Goal: Task Accomplishment & Management: Manage account settings

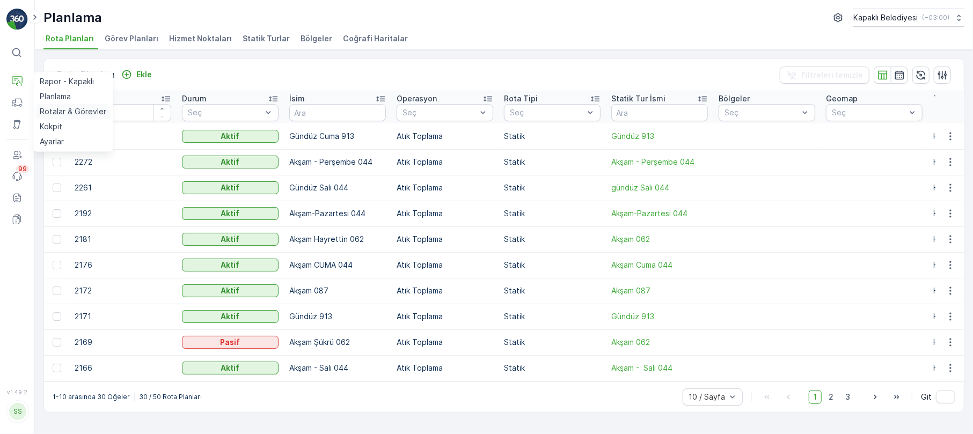
click at [69, 110] on p "Rotalar & Görevler" at bounding box center [73, 111] width 67 height 11
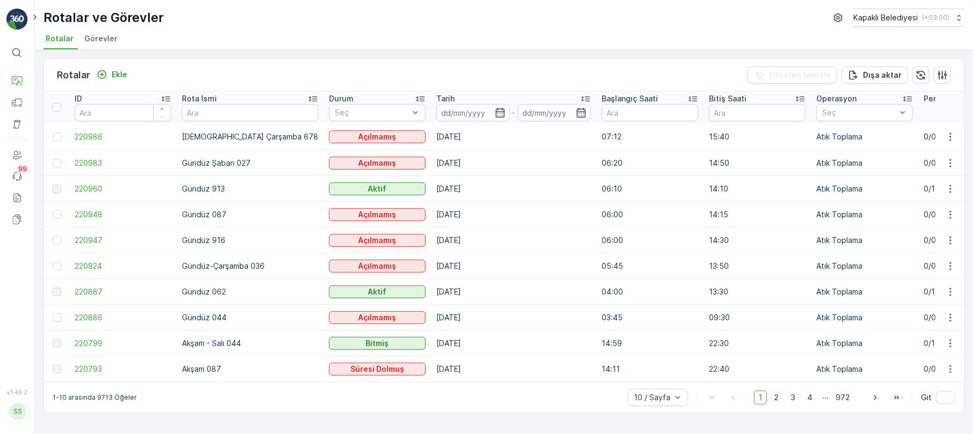
click at [775, 402] on span "2" at bounding box center [776, 398] width 14 height 14
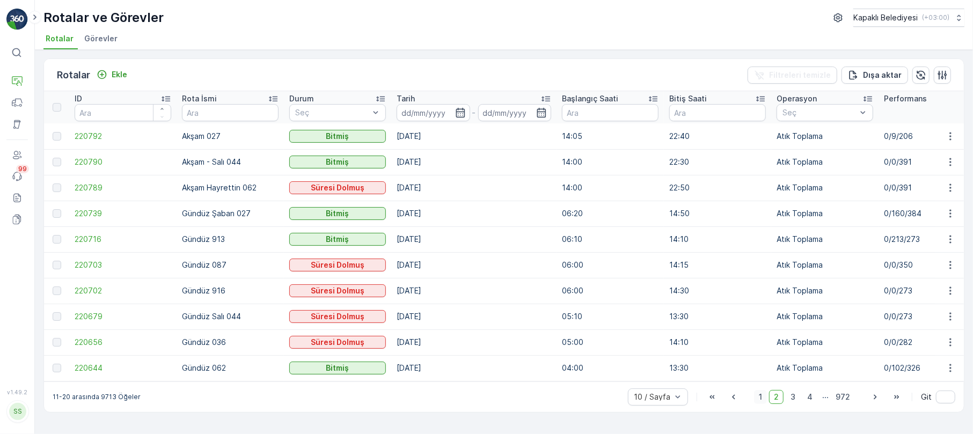
click at [762, 402] on span "1" at bounding box center [760, 397] width 13 height 14
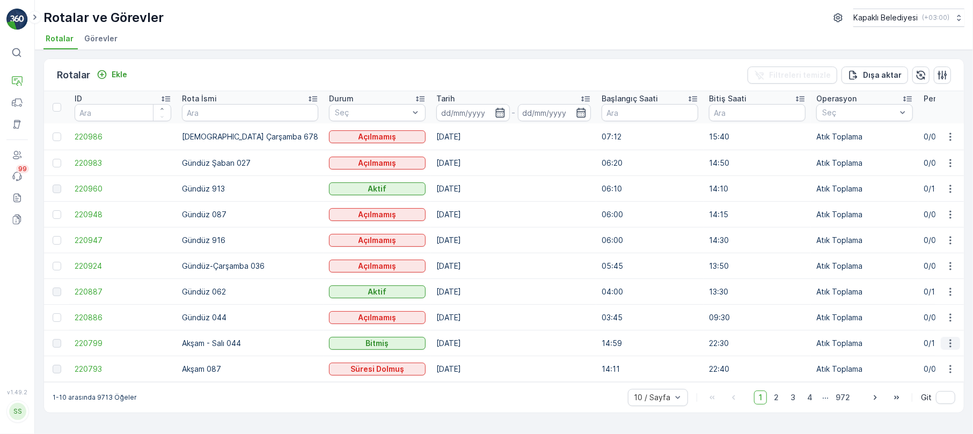
click at [950, 338] on icon "button" at bounding box center [950, 343] width 11 height 11
click at [934, 376] on span "Rota Takibini Görüntüle" at bounding box center [925, 373] width 84 height 11
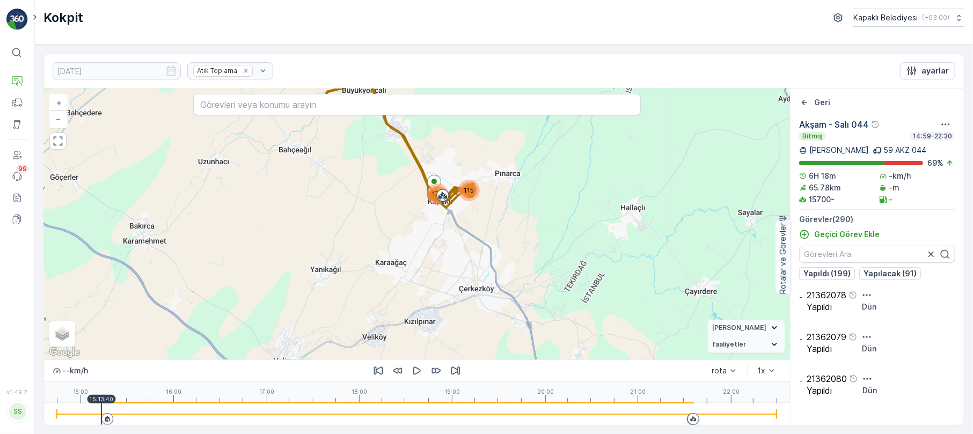
click at [101, 402] on div "15:00 16:00 17:00 18:00 19:00 20:00 21:00 22:00 15:13:40" at bounding box center [417, 392] width 720 height 21
click at [58, 335] on input "Karışık" at bounding box center [57, 337] width 7 height 7
radio input "true"
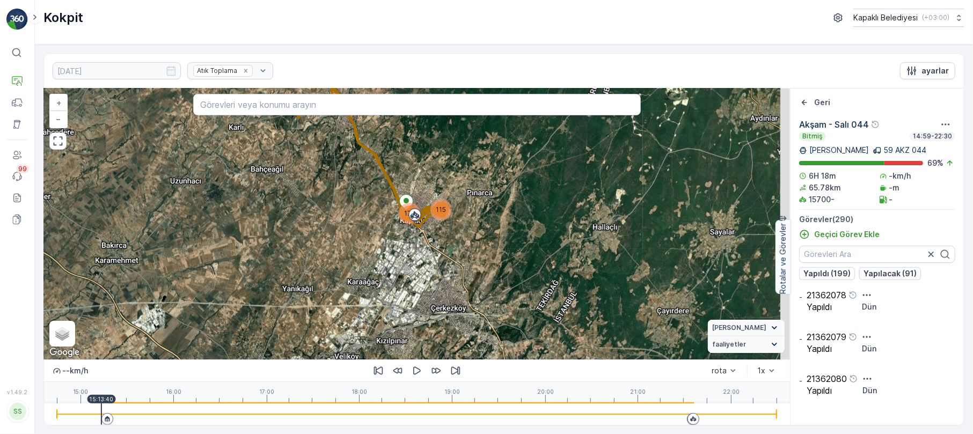
drag, startPoint x: 511, startPoint y: 199, endPoint x: 481, endPoint y: 219, distance: 36.3
click at [481, 219] on div "174 115 + − Uydu Yol haritası Arazi Karışık Leaflet Klavye kısayolları Harita V…" at bounding box center [417, 224] width 746 height 271
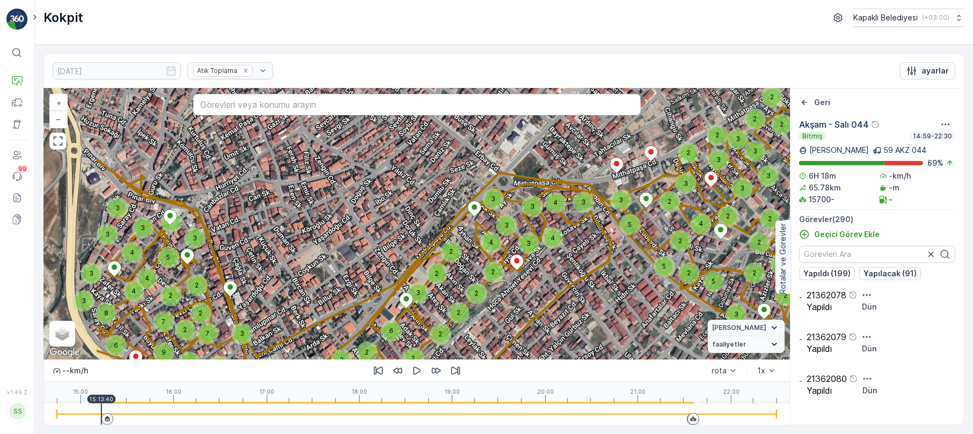
drag, startPoint x: 382, startPoint y: 210, endPoint x: 511, endPoint y: 214, distance: 129.3
click at [511, 211] on div "2 2 3 2 2 2 2 2 2 2 2 4 2 2 2 2 3 2 3 3 2 2 3 2 2 2 2 5 5 3 3 2 5 3 3 2 4 3 4 3…" at bounding box center [417, 224] width 746 height 271
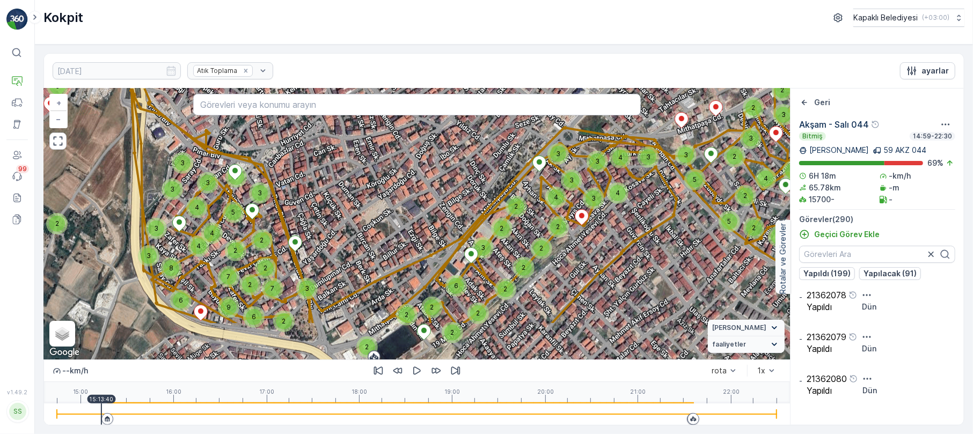
drag, startPoint x: 372, startPoint y: 269, endPoint x: 441, endPoint y: 202, distance: 96.7
click at [441, 202] on div "2 2 3 2 2 2 2 2 2 2 2 4 2 2 2 2 3 2 3 3 2 2 3 2 2 2 2 5 5 3 3 2 5 3 3 2 4 3 4 3…" at bounding box center [417, 224] width 746 height 271
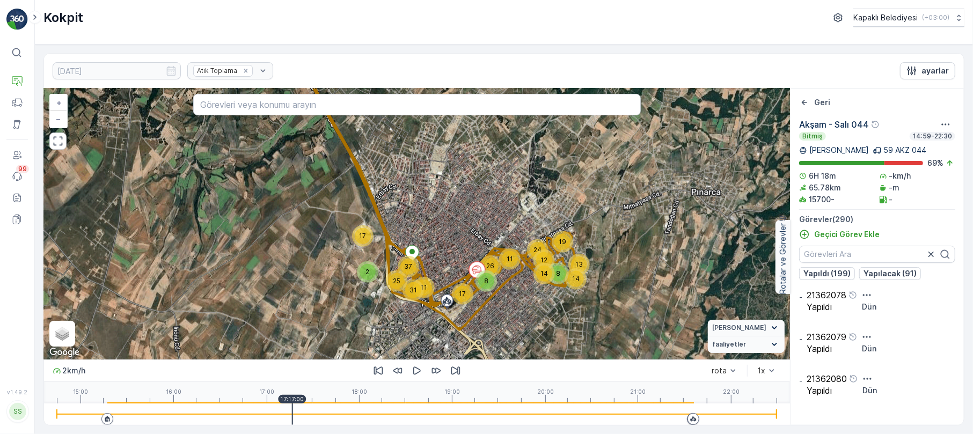
click at [292, 412] on div at bounding box center [417, 413] width 720 height 21
click at [329, 408] on div at bounding box center [417, 413] width 720 height 21
click at [352, 410] on div at bounding box center [417, 413] width 720 height 21
click at [363, 410] on div at bounding box center [417, 413] width 720 height 21
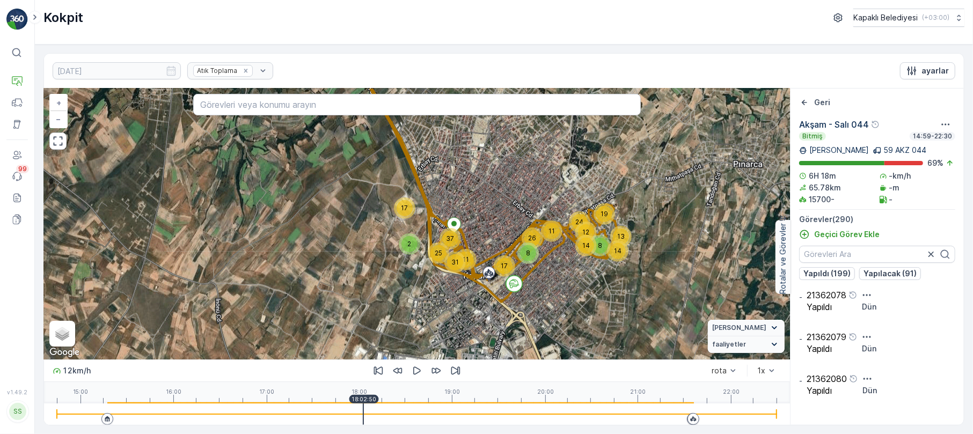
drag, startPoint x: 395, startPoint y: 278, endPoint x: 436, endPoint y: 251, distance: 49.3
click at [436, 251] on span "25" at bounding box center [439, 253] width 8 height 8
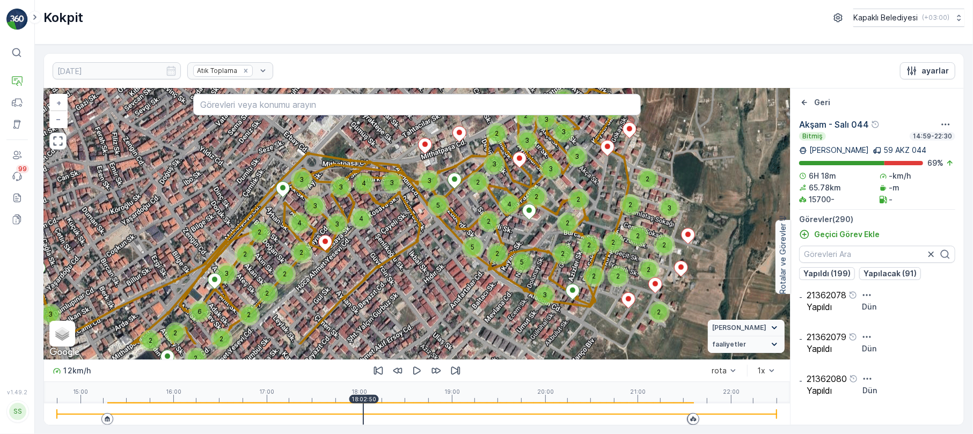
drag, startPoint x: 529, startPoint y: 260, endPoint x: 543, endPoint y: 218, distance: 44.6
click at [543, 218] on div "2 2 3 2 2 2 2 2 2 2 2 4 2 2 2 2 3 2 3 3 2 2 3 2 2 2 2 5 5 3 3 2 5 3 3 2 4 3 4 3…" at bounding box center [417, 224] width 746 height 271
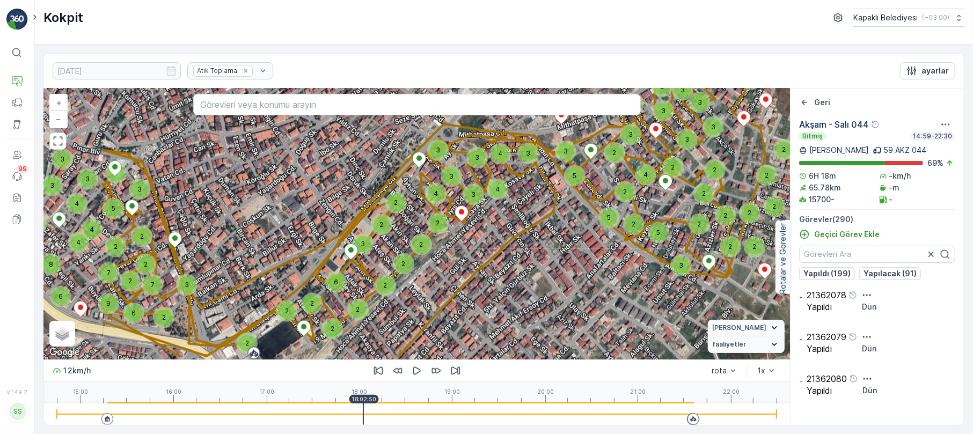
drag, startPoint x: 297, startPoint y: 247, endPoint x: 439, endPoint y: 219, distance: 144.5
click at [439, 219] on div "2" at bounding box center [437, 222] width 21 height 21
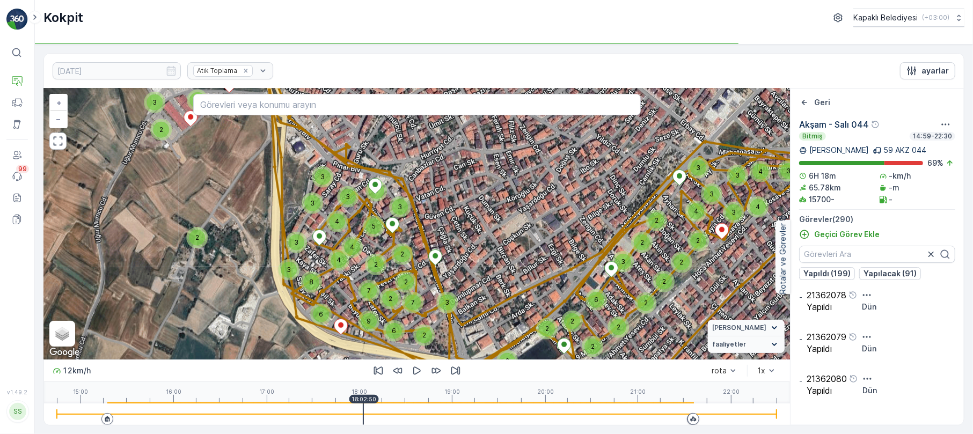
drag, startPoint x: 174, startPoint y: 237, endPoint x: 426, endPoint y: 254, distance: 252.2
click at [426, 254] on div "2 2 3 2 2 2 2 2 2 2 2 4 2 2 2 2 3 2 3 3 2 2 3 2 2 2 2 5 5 3 3 2 5 3 3 2 4 3 4 3…" at bounding box center [417, 224] width 746 height 271
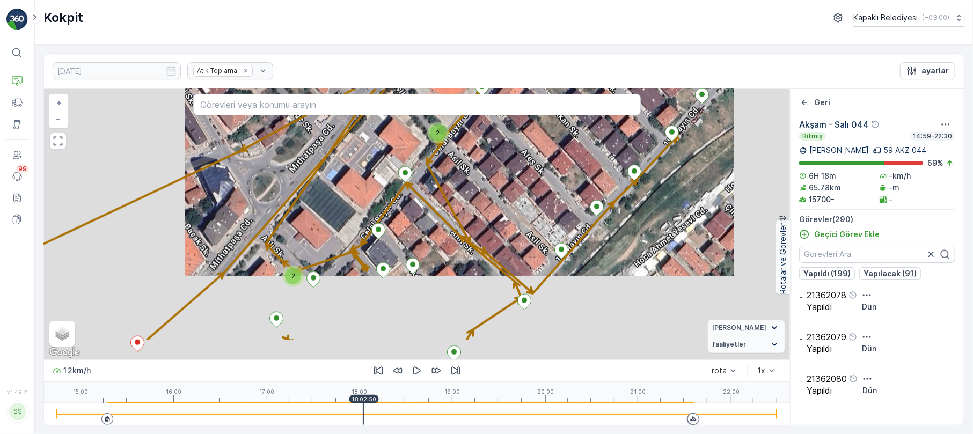
drag, startPoint x: 555, startPoint y: 244, endPoint x: 462, endPoint y: 233, distance: 93.4
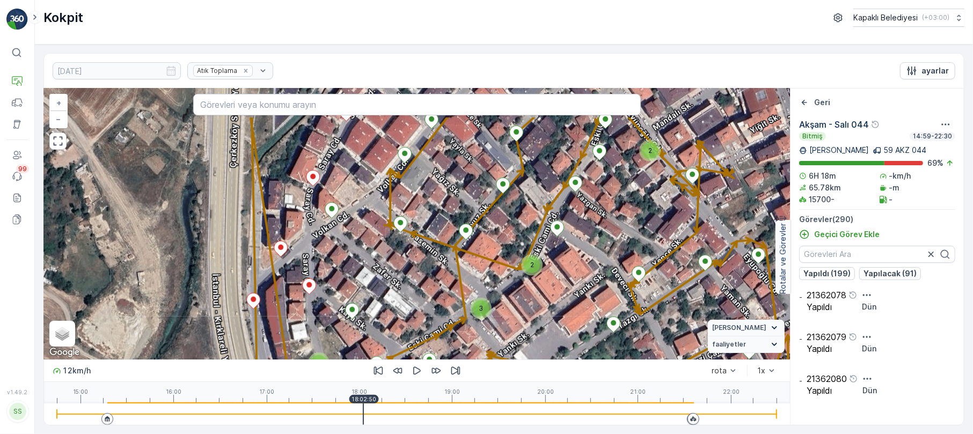
drag, startPoint x: 187, startPoint y: 235, endPoint x: 432, endPoint y: 291, distance: 250.9
click at [432, 291] on div "2 2 2 2 2 2 2 2 3 2 3 2 2 2 2 2 3 2 2 3 2 3 2 2 2 2 3 + − Uydu Yol haritası Ara…" at bounding box center [417, 224] width 746 height 271
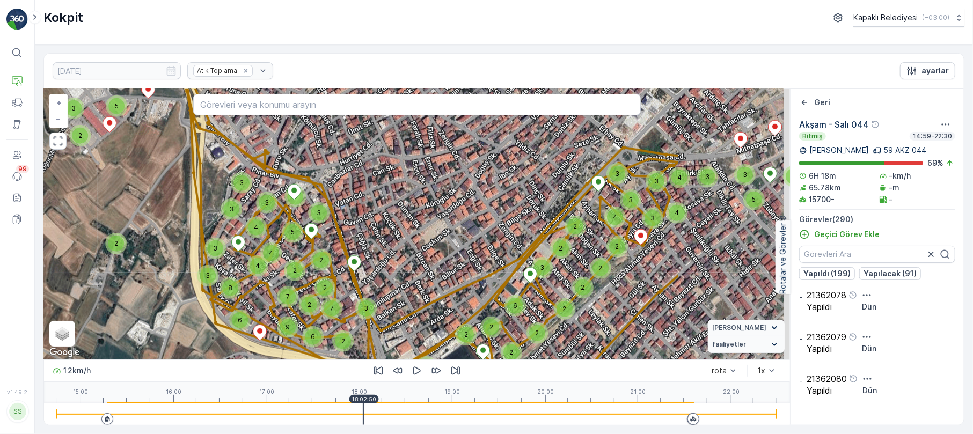
drag, startPoint x: 541, startPoint y: 284, endPoint x: 302, endPoint y: 241, distance: 243.1
click at [302, 241] on div "2 2 3 2 2 2 2 2 2 2 2 4 2 2 2 2 3 2 3 3 2 2 3 2 2 2 2 5 5 3 3 2 5 3 3 2 4 3 4 3…" at bounding box center [417, 224] width 746 height 271
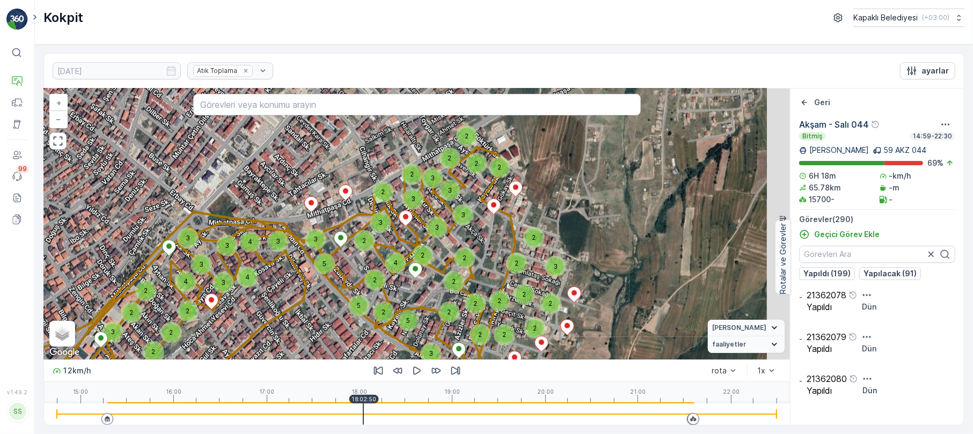
drag, startPoint x: 635, startPoint y: 215, endPoint x: 315, endPoint y: 296, distance: 329.9
click at [320, 296] on div "2 2 3 2 2 2 2 2 2 2 2 4 2 2 2 2 3 2 3 3 2 2 3 2 2 2 2 5 5 3 3 2 5 3 3 2 4 3 4 3…" at bounding box center [417, 224] width 746 height 271
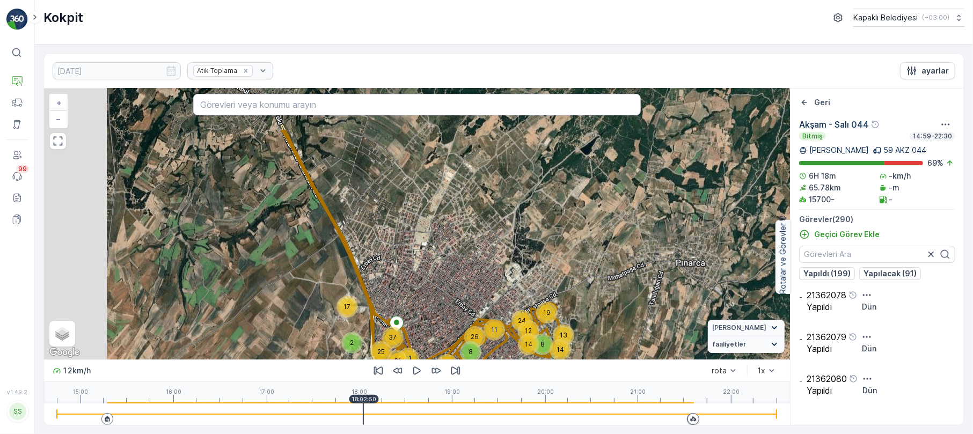
drag, startPoint x: 202, startPoint y: 252, endPoint x: 439, endPoint y: 330, distance: 249.4
click at [438, 330] on div "8 14 12 13 19 14 24 11 26 8 17 2 17 11 31 25 37 + − Uydu Yol haritası Arazi Kar…" at bounding box center [417, 224] width 746 height 271
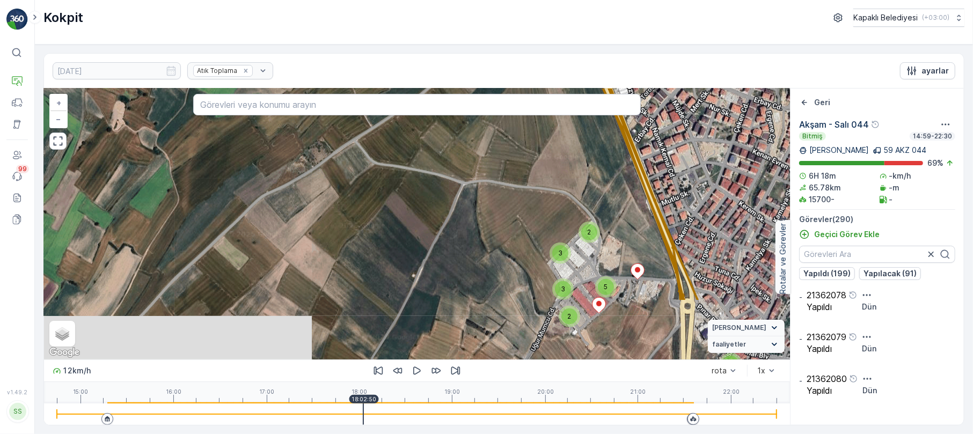
drag, startPoint x: 443, startPoint y: 325, endPoint x: 499, endPoint y: 234, distance: 106.9
click at [498, 236] on div "2 2 3 2 2 2 2 2 2 2 2 4 2 2 2 2 3 2 3 3 2 2 3 2 2 2 2 5 5 3 3 2 5 3 3 2 4 3 4 3…" at bounding box center [417, 224] width 746 height 271
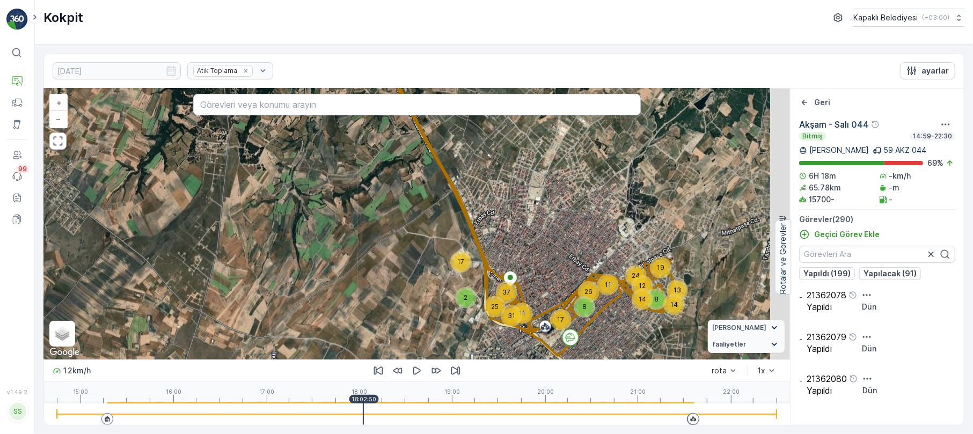
drag, startPoint x: 497, startPoint y: 219, endPoint x: 346, endPoint y: 195, distance: 152.6
click at [347, 196] on div "8 14 12 13 19 14 24 11 26 8 17 2 17 11 31 25 37 + − Uydu Yol haritası Arazi Kar…" at bounding box center [417, 224] width 746 height 271
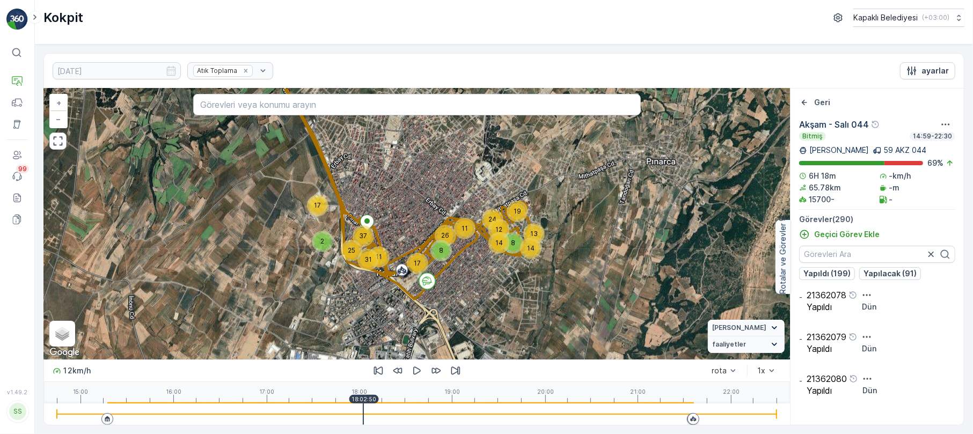
drag, startPoint x: 447, startPoint y: 319, endPoint x: 464, endPoint y: 271, distance: 49.9
click at [460, 273] on div "8 14 12 13 19 14 24 11 26 8 17 2 17 11 31 25 37 + − Uydu Yol haritası Arazi Kar…" at bounding box center [417, 224] width 746 height 271
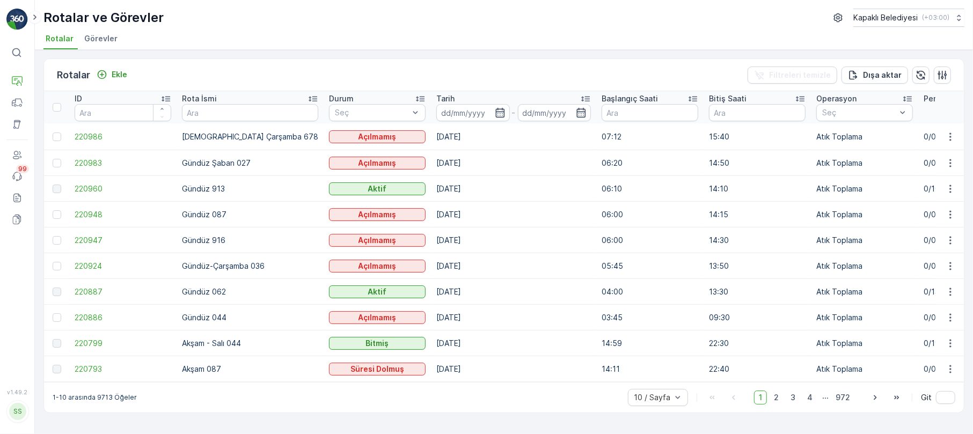
drag, startPoint x: 783, startPoint y: 401, endPoint x: 774, endPoint y: 405, distance: 10.2
click at [780, 402] on span "2" at bounding box center [776, 398] width 14 height 14
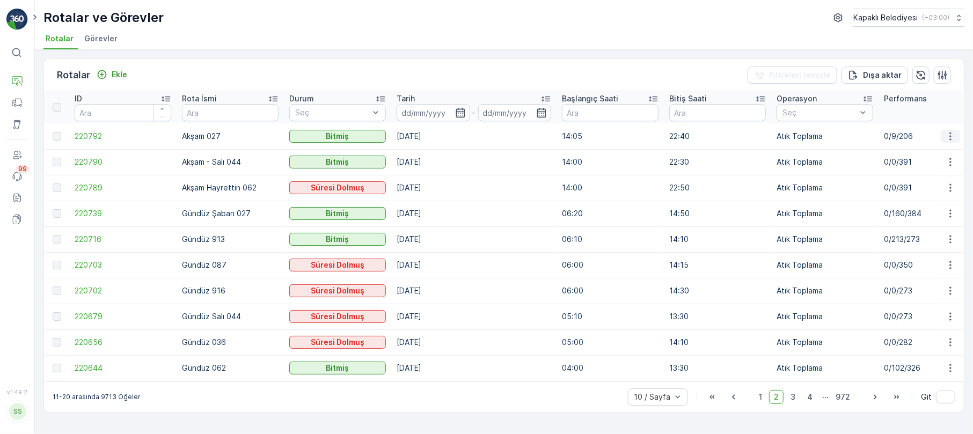
click at [951, 132] on icon "button" at bounding box center [950, 136] width 11 height 11
click at [924, 165] on span "Rota Takibini Görüntüle" at bounding box center [925, 167] width 84 height 11
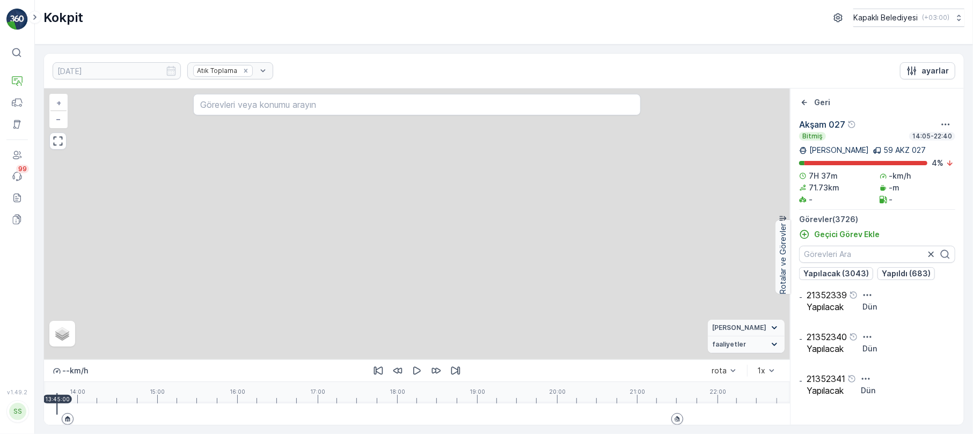
drag, startPoint x: 421, startPoint y: 358, endPoint x: 97, endPoint y: 355, distance: 323.5
click at [434, 335] on div "8 2 3 2 2 3 8 3 4 2 3 2 3 3 2 2 9 5 4 2 4 2 5 4 10 8 4 2 5 4 7 5 2 3 2 6 2 2 5 …" at bounding box center [417, 224] width 746 height 271
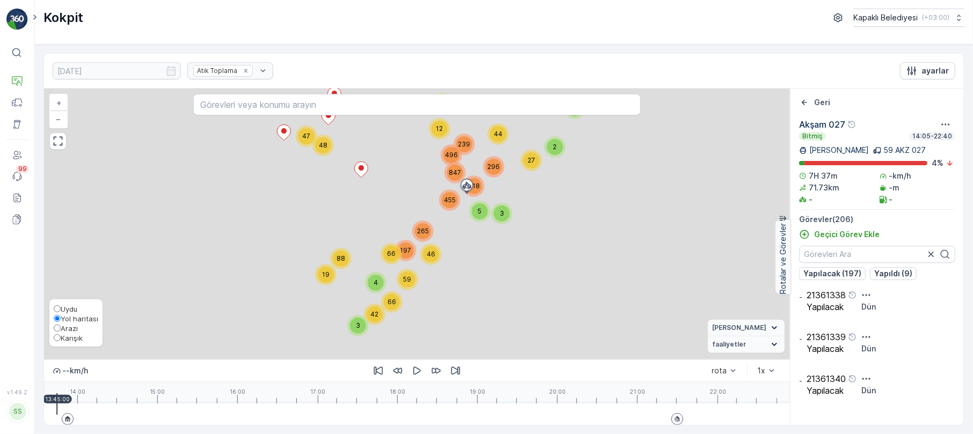
click at [58, 337] on input "Karışık" at bounding box center [57, 337] width 7 height 7
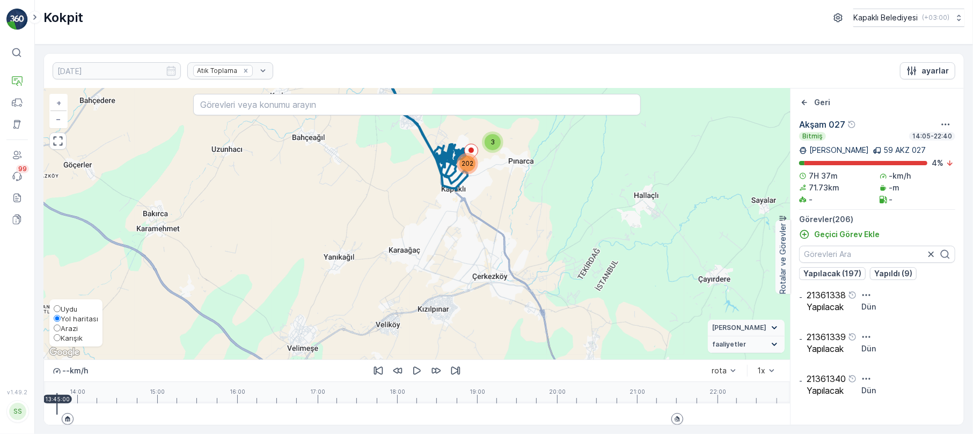
click at [58, 334] on input "Karışık" at bounding box center [57, 337] width 7 height 7
radio input "true"
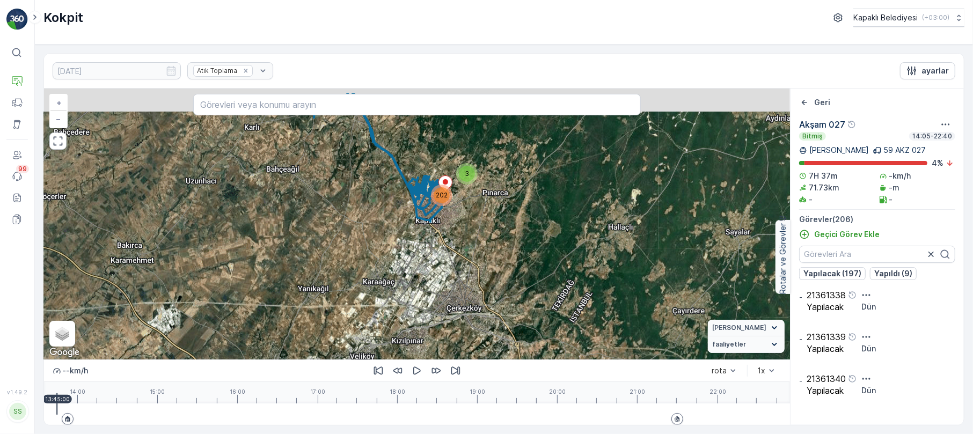
drag, startPoint x: 380, startPoint y: 209, endPoint x: 336, endPoint y: 271, distance: 77.0
click at [336, 271] on div "3 202 + − Uydu Yol haritası Arazi Karışık Leaflet Klavye kısayolları Harita Ver…" at bounding box center [417, 224] width 746 height 271
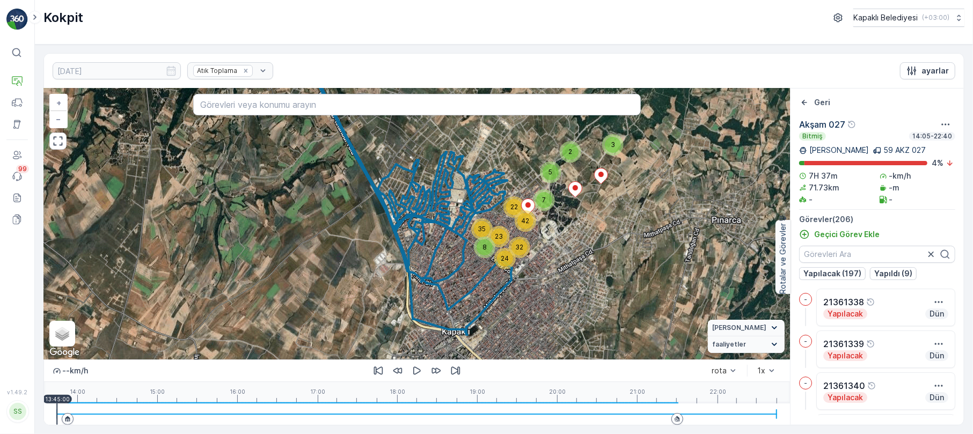
drag, startPoint x: 389, startPoint y: 215, endPoint x: 475, endPoint y: 221, distance: 86.0
click at [475, 221] on div "3 2 5 8 23 24 7 22 35 32 42 + − Uydu Yol haritası Arazi Karışık Leaflet Klavye …" at bounding box center [417, 224] width 746 height 271
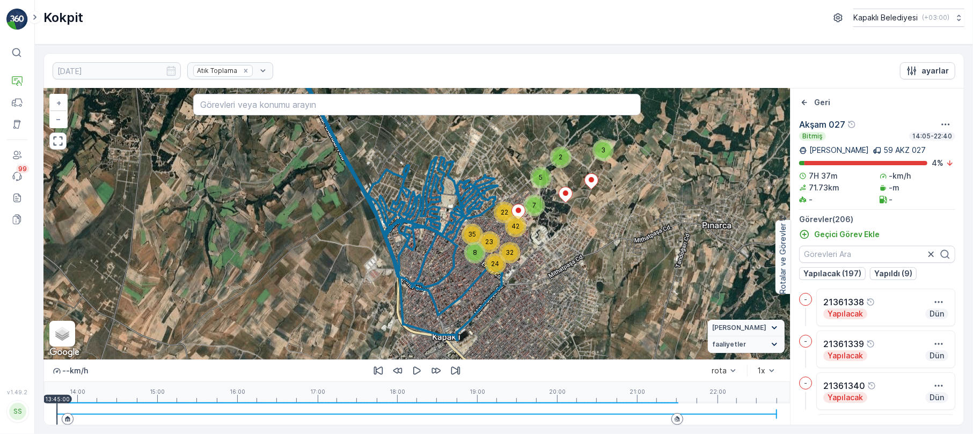
drag, startPoint x: 601, startPoint y: 222, endPoint x: 543, endPoint y: 222, distance: 57.9
click at [543, 222] on div "3 2 5 8 23 24 7 22 35 32 42 + − Uydu Yol haritası Arazi Karışık Leaflet Klavye …" at bounding box center [417, 224] width 746 height 271
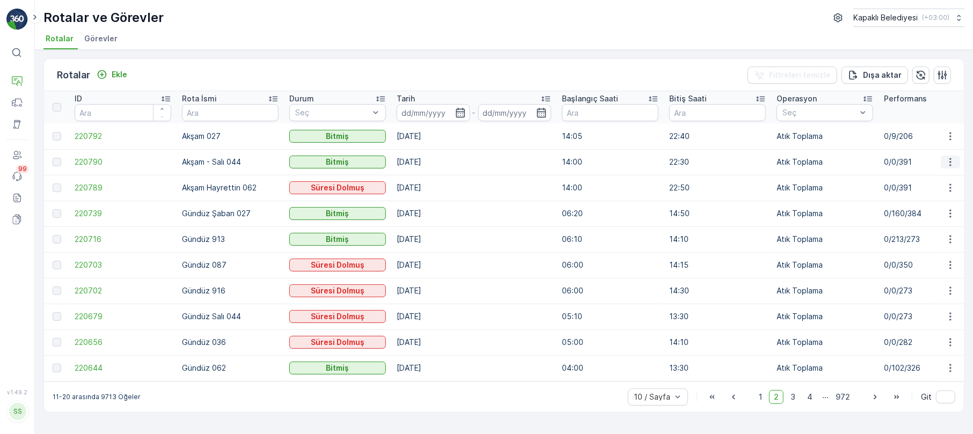
click at [953, 158] on icon "button" at bounding box center [950, 162] width 11 height 11
click at [919, 192] on span "Rota Takibini Görüntüle" at bounding box center [925, 193] width 84 height 11
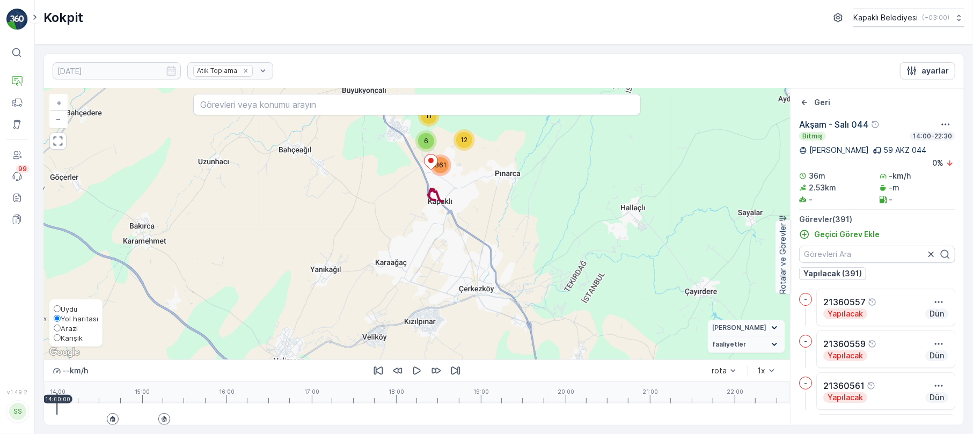
click at [59, 336] on input "Karışık" at bounding box center [57, 337] width 7 height 7
radio input "true"
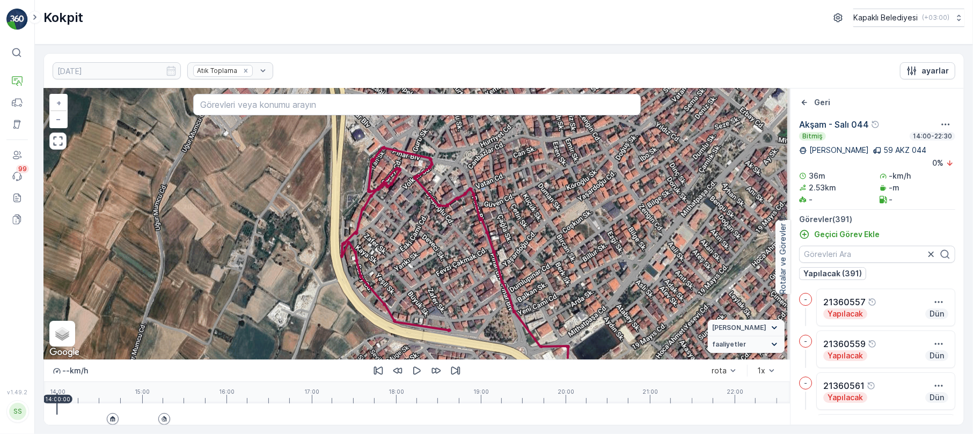
drag, startPoint x: 500, startPoint y: 178, endPoint x: 383, endPoint y: 281, distance: 156.3
click at [383, 281] on div "2 2 2 2 2 2 2 2 2 2 2 2 2 2 2 6 2 4 3 2 2 4 2 4 7 4 3 4 3 2 7 3 2 2 2 2 4 3 4 1…" at bounding box center [417, 224] width 746 height 271
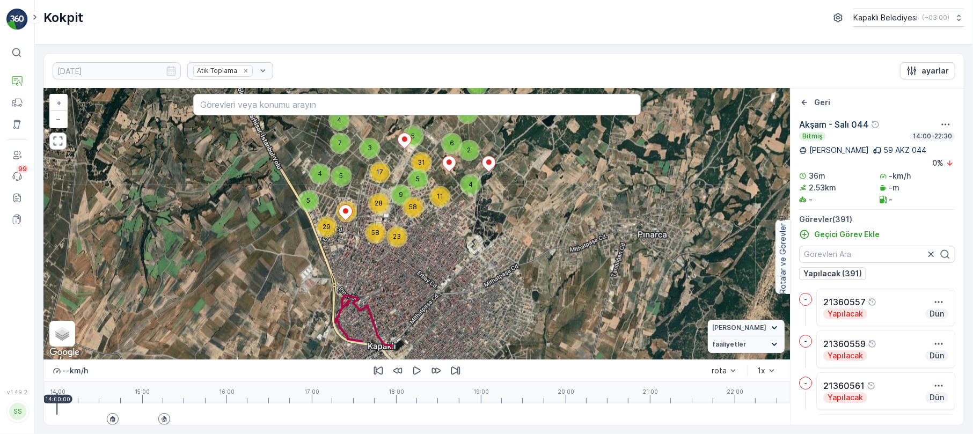
drag, startPoint x: 445, startPoint y: 176, endPoint x: 413, endPoint y: 274, distance: 103.0
click at [413, 274] on div "3 5 3 4 4 2 5 4 7 7 5 3 4 11 5 42 29 5 2 6 31 5 17 28 9 58 23 58 + − Uydu Yol h…" at bounding box center [417, 224] width 746 height 271
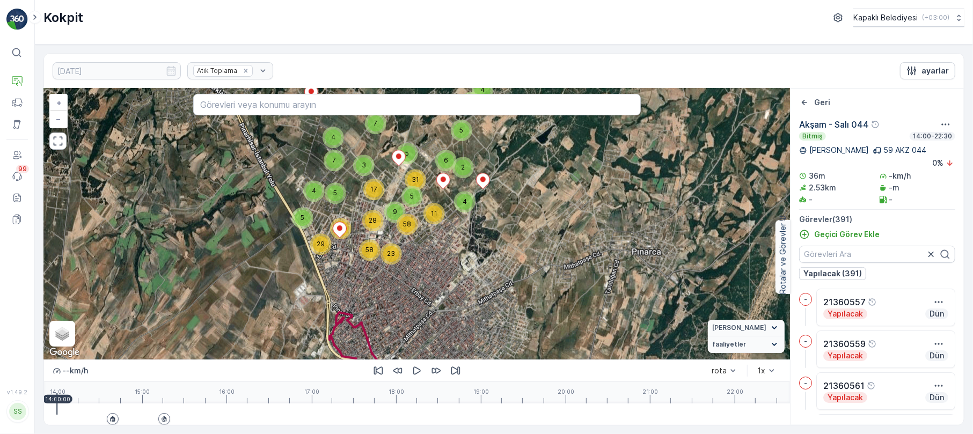
drag, startPoint x: 416, startPoint y: 229, endPoint x: 410, endPoint y: 246, distance: 18.2
click at [410, 246] on div "3 5 3 4 4 2 5 4 7 7 5 3 4 11 5 42 29 5 2 6 31 5 17 28 9 58 23 58 + − Uydu Yol h…" at bounding box center [417, 224] width 746 height 271
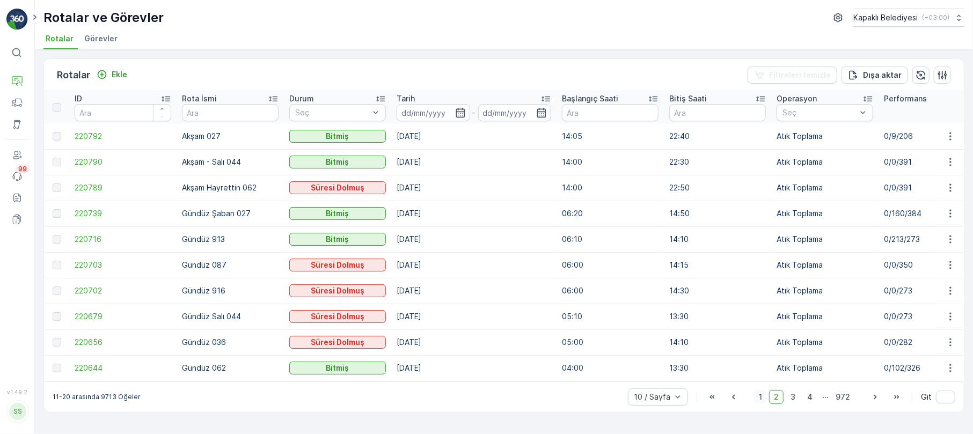
click at [760, 403] on span "1" at bounding box center [760, 397] width 13 height 14
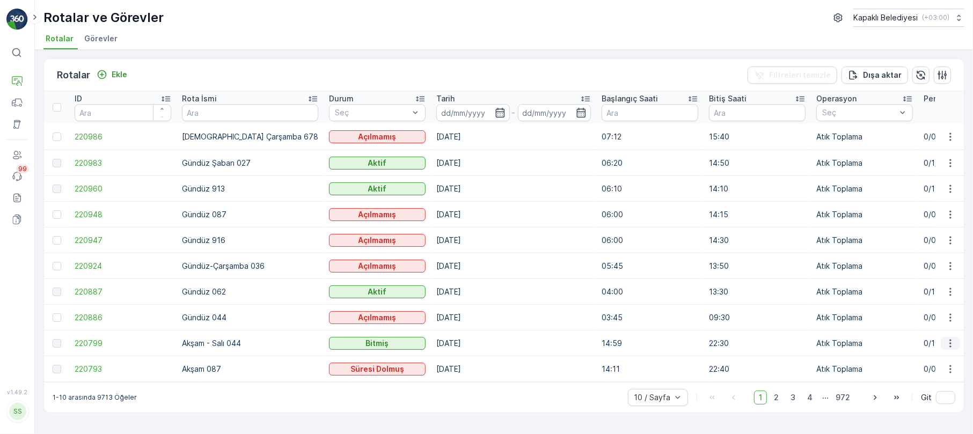
click at [949, 341] on icon "button" at bounding box center [950, 343] width 11 height 11
click at [932, 372] on span "Rota Takibini Görüntüle" at bounding box center [925, 373] width 84 height 11
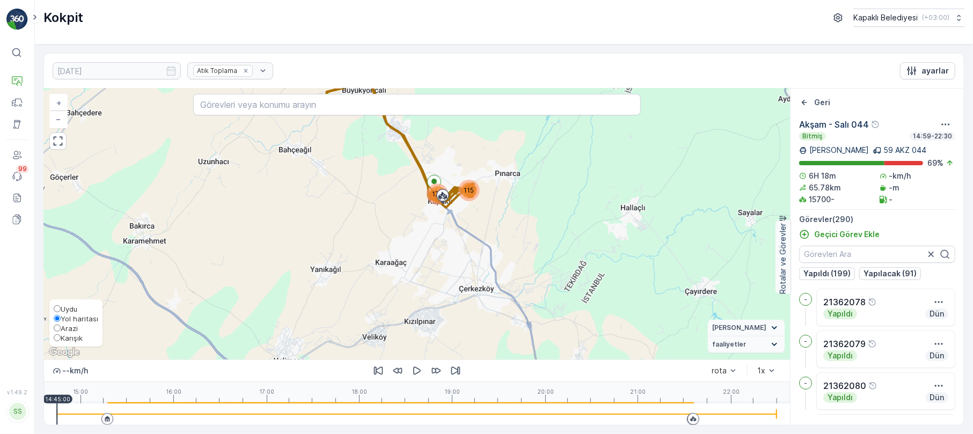
click at [62, 337] on span "Karışık" at bounding box center [72, 338] width 22 height 9
click at [61, 337] on input "Karışık" at bounding box center [57, 337] width 7 height 7
radio input "true"
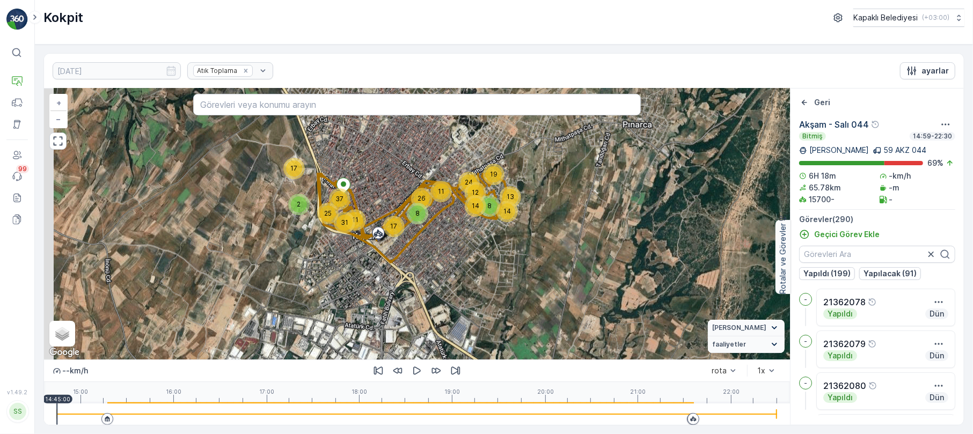
drag, startPoint x: 415, startPoint y: 179, endPoint x: 411, endPoint y: 299, distance: 119.7
click at [425, 304] on div "8 14 12 13 19 14 24 11 26 8 17 2 17 11 31 25 37 + − Uydu Yol haritası Arazi Kar…" at bounding box center [417, 224] width 746 height 271
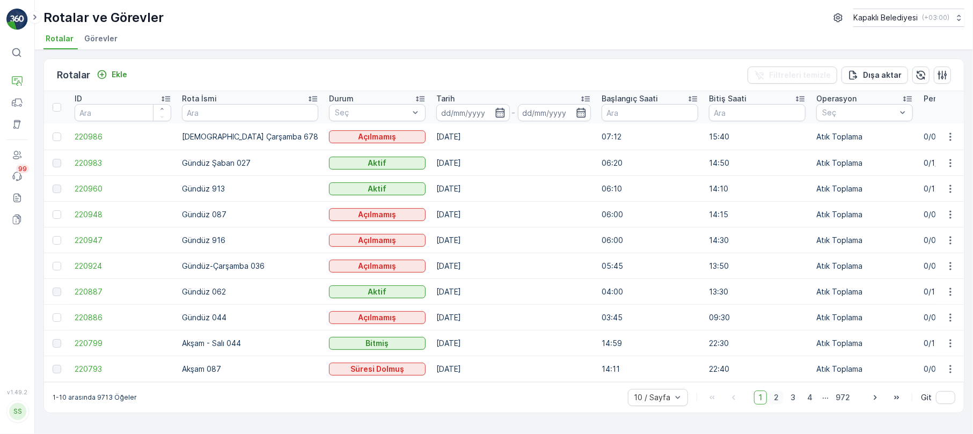
click at [780, 401] on span "2" at bounding box center [776, 398] width 14 height 14
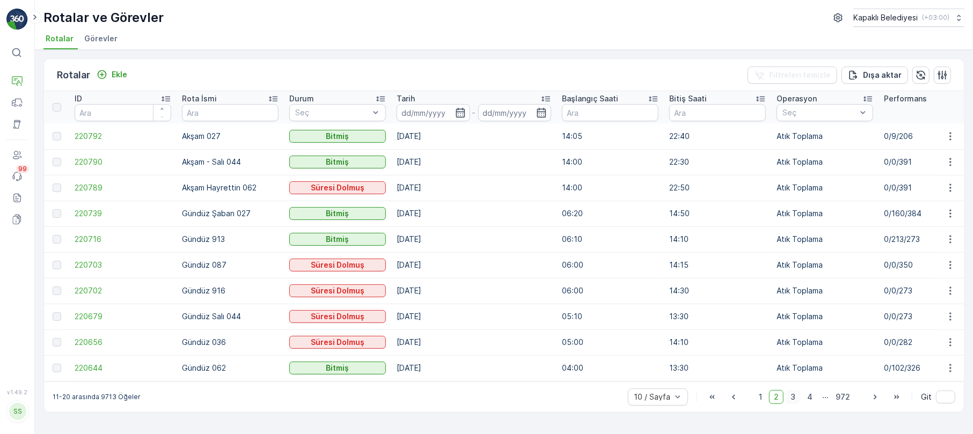
click at [791, 402] on span "3" at bounding box center [792, 397] width 14 height 14
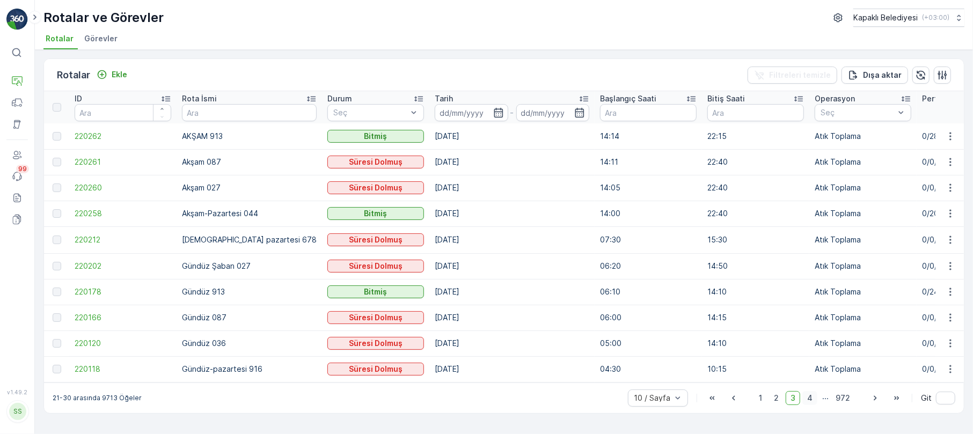
click at [816, 402] on span "4" at bounding box center [809, 398] width 15 height 14
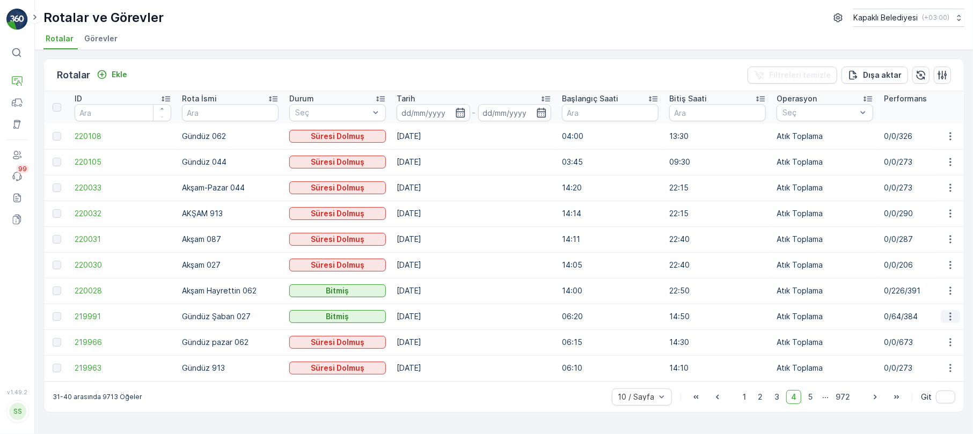
click at [956, 312] on button "button" at bounding box center [950, 316] width 19 height 13
click at [950, 261] on icon "button" at bounding box center [950, 265] width 11 height 11
click at [938, 292] on span "Rota Takibini Görüntüle" at bounding box center [925, 296] width 84 height 11
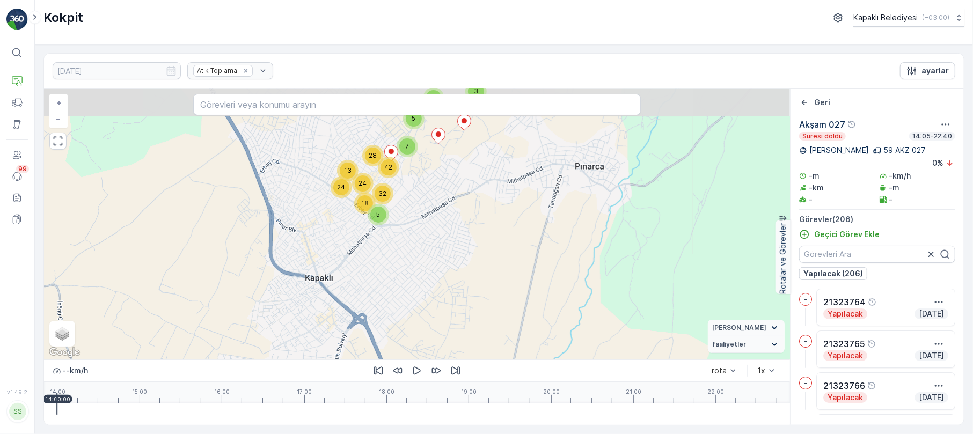
drag, startPoint x: 465, startPoint y: 144, endPoint x: 432, endPoint y: 234, distance: 96.4
click at [432, 234] on div "3 2 5 24 5 7 28 32 42 13 24 18 + − Uydu Yol haritası Arazi Karışık Leaflet Klav…" at bounding box center [417, 224] width 746 height 271
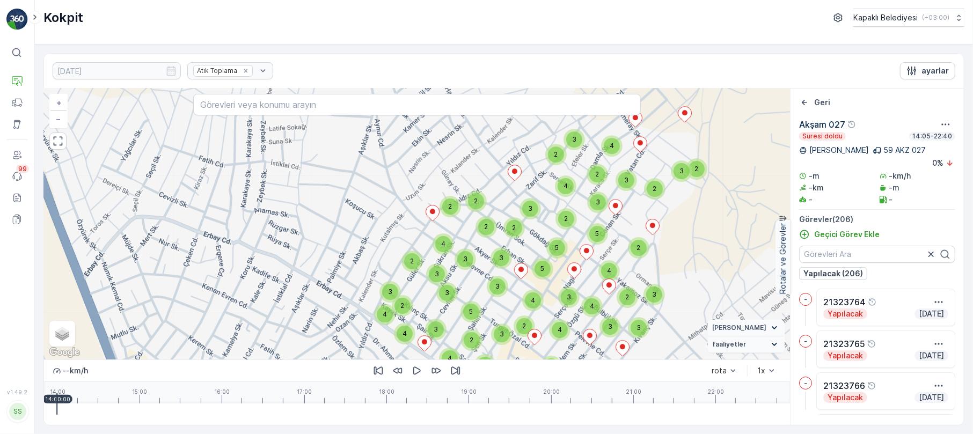
drag, startPoint x: 358, startPoint y: 197, endPoint x: 550, endPoint y: 340, distance: 239.3
click at [550, 340] on div "2 2 2 2 3 3 5 3 2 4 5 2 3 5 3 2 2 2 2 2 3 2 4 3 4 4 3 5 3 5 2 3 4 5 2 3 3 2 3 2…" at bounding box center [417, 224] width 746 height 271
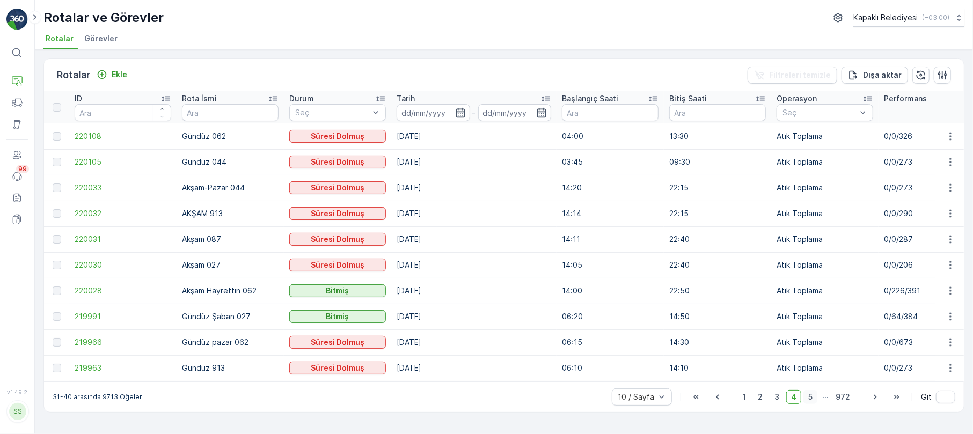
click at [812, 401] on span "5" at bounding box center [810, 397] width 14 height 14
click at [812, 400] on span "6" at bounding box center [810, 397] width 14 height 14
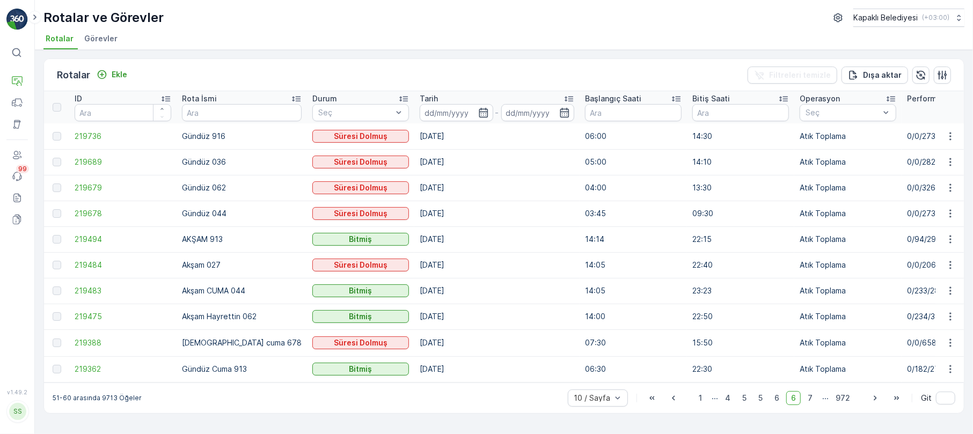
click at [812, 400] on span "7" at bounding box center [810, 398] width 14 height 14
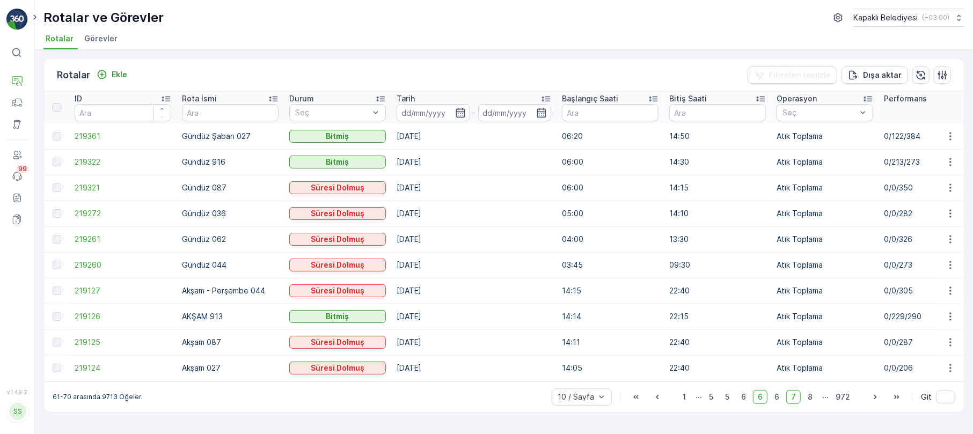
click at [812, 400] on span "8" at bounding box center [810, 397] width 14 height 14
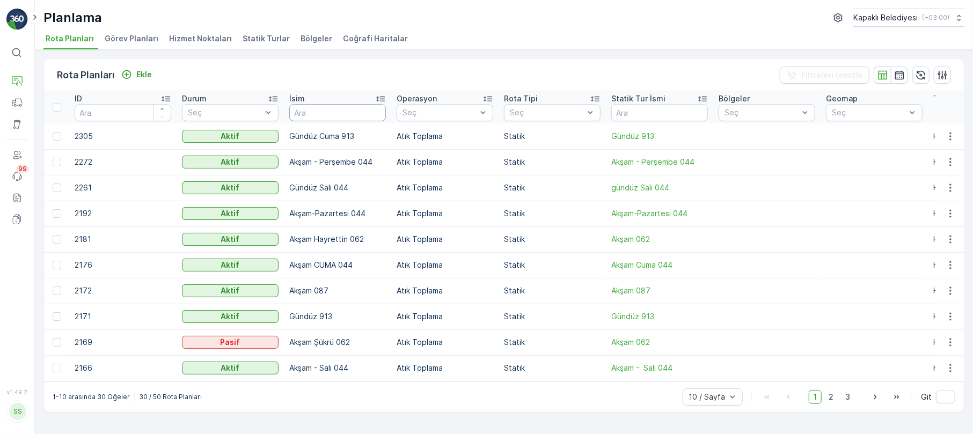
click at [308, 111] on input "text" at bounding box center [337, 112] width 97 height 17
type input "027"
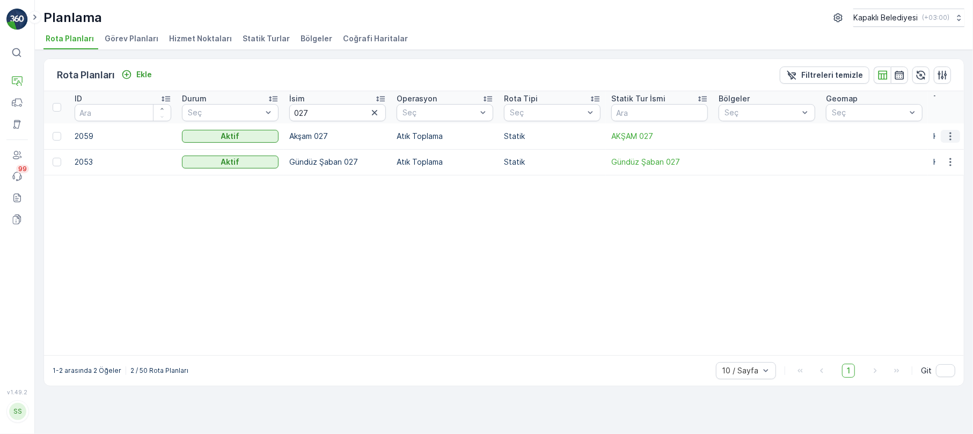
click at [949, 134] on icon "button" at bounding box center [950, 136] width 11 height 11
click at [926, 150] on span "Rota Planını Düzenle" at bounding box center [931, 152] width 74 height 11
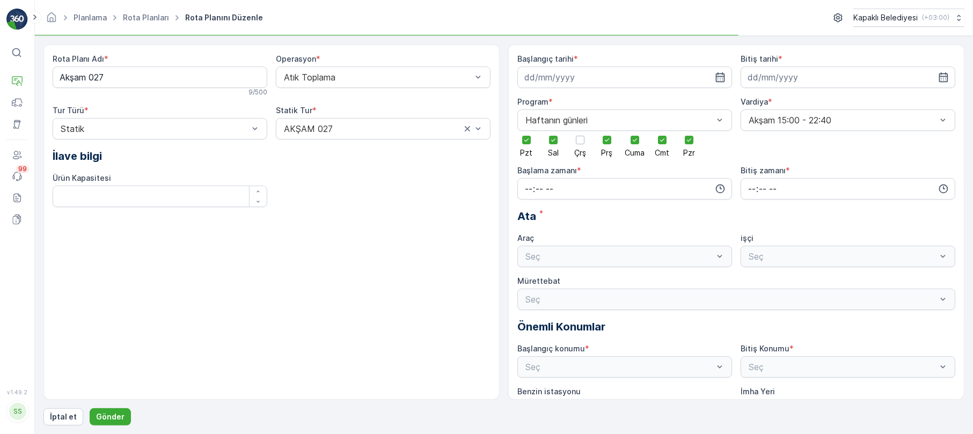
type input "13.03.2025"
type input "01.05.2027"
type input "14:05"
type input "22:40"
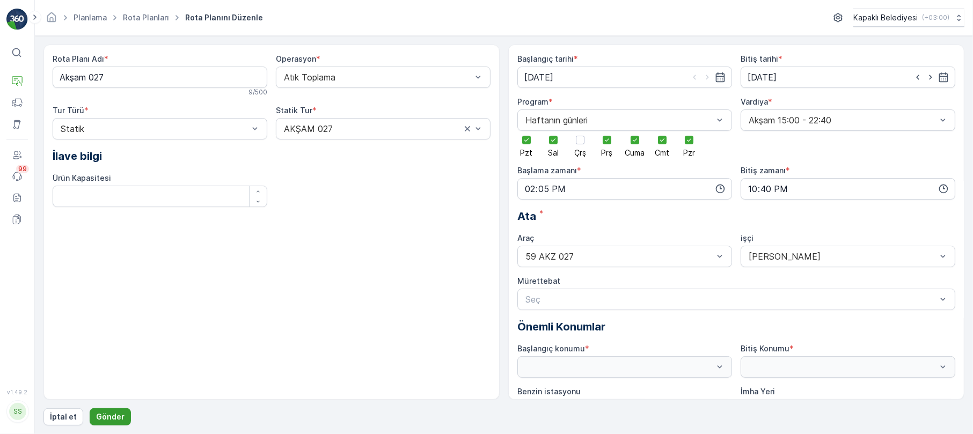
click at [99, 421] on p "Gönder" at bounding box center [110, 417] width 28 height 11
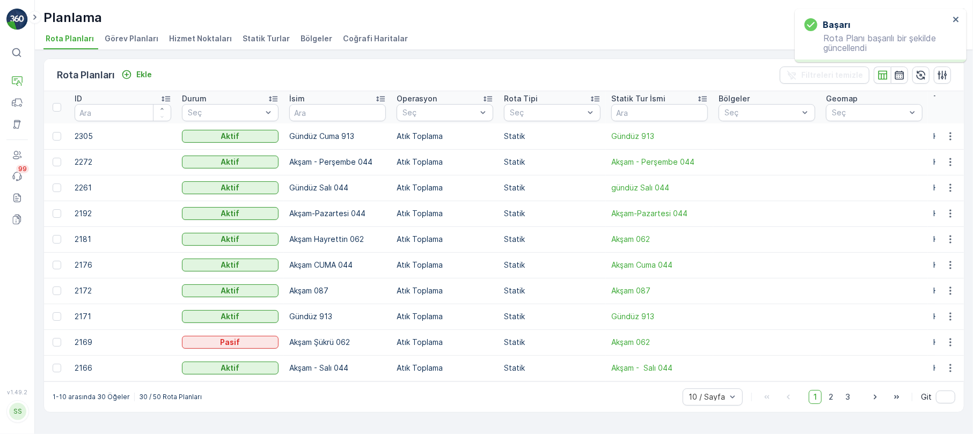
click at [261, 39] on span "Statik Turlar" at bounding box center [266, 38] width 47 height 11
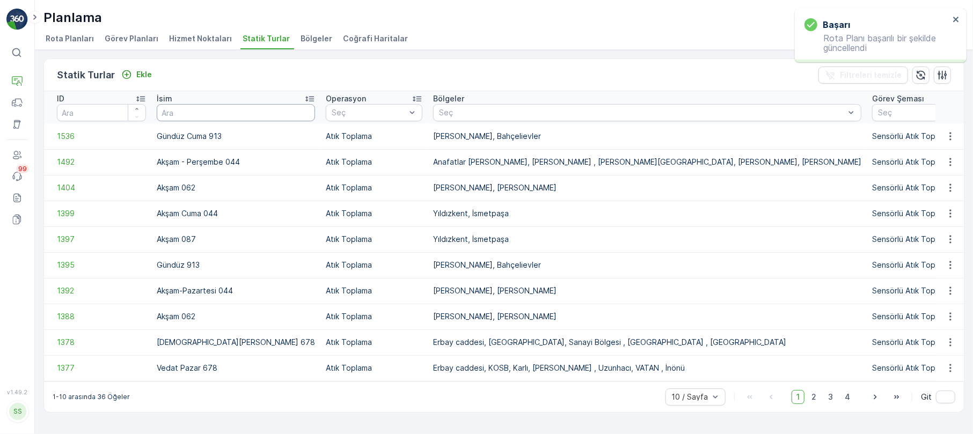
click at [203, 116] on input "text" at bounding box center [236, 112] width 158 height 17
type input "027"
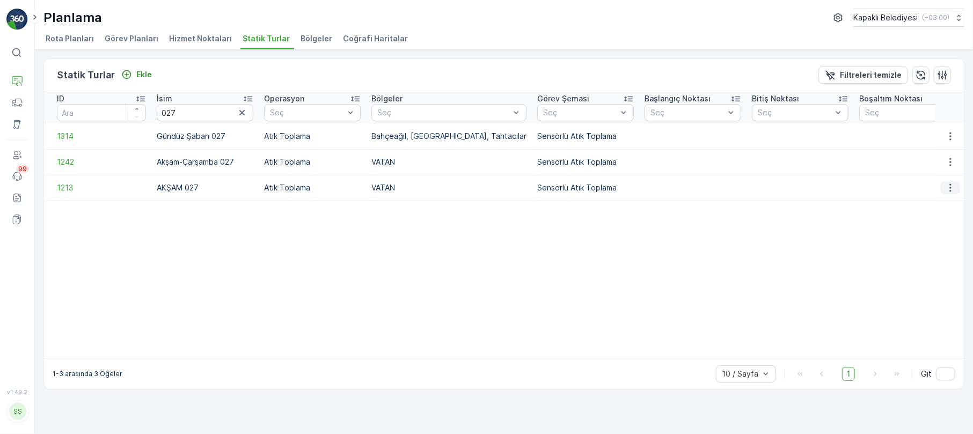
click at [947, 185] on icon "button" at bounding box center [950, 187] width 11 height 11
click at [935, 219] on span "Statik Turu Düzenle" at bounding box center [918, 219] width 71 height 11
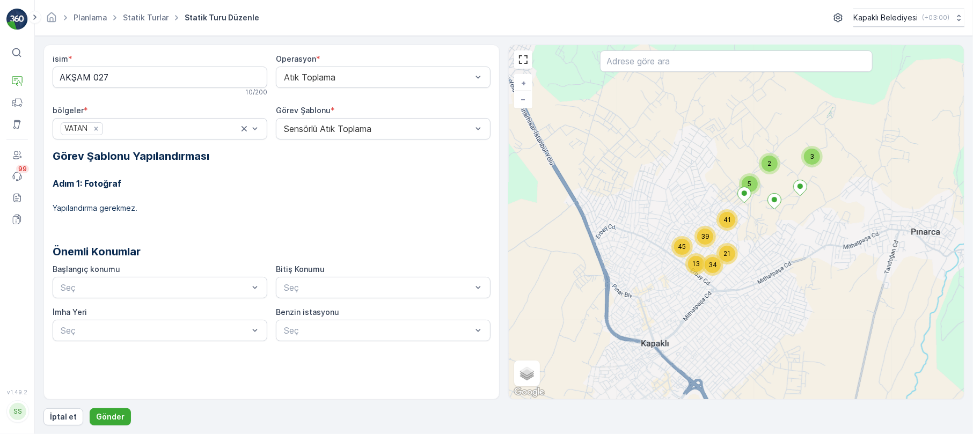
drag, startPoint x: 686, startPoint y: 199, endPoint x: 758, endPoint y: 232, distance: 79.7
click at [758, 232] on div "5 2 3 34 21 41 13 39 45 + − Uydu Yol haritası Arazi Karışık Leaflet Klavye kısa…" at bounding box center [736, 222] width 455 height 354
click at [522, 380] on input "Karışık" at bounding box center [521, 377] width 7 height 7
radio input "true"
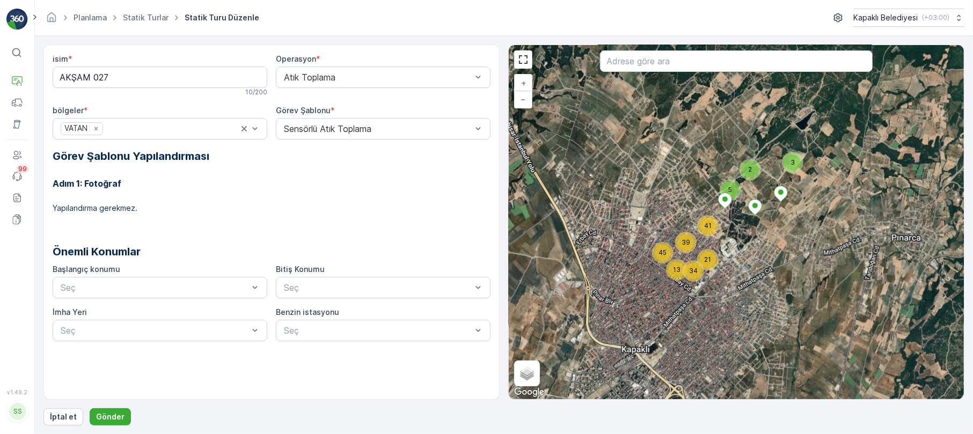
drag, startPoint x: 816, startPoint y: 249, endPoint x: 784, endPoint y: 261, distance: 33.6
click at [784, 261] on div "5 2 3 34 21 41 13 39 45 + − Uydu Yol haritası Arazi Karışık Leaflet Klavye kısa…" at bounding box center [736, 222] width 455 height 354
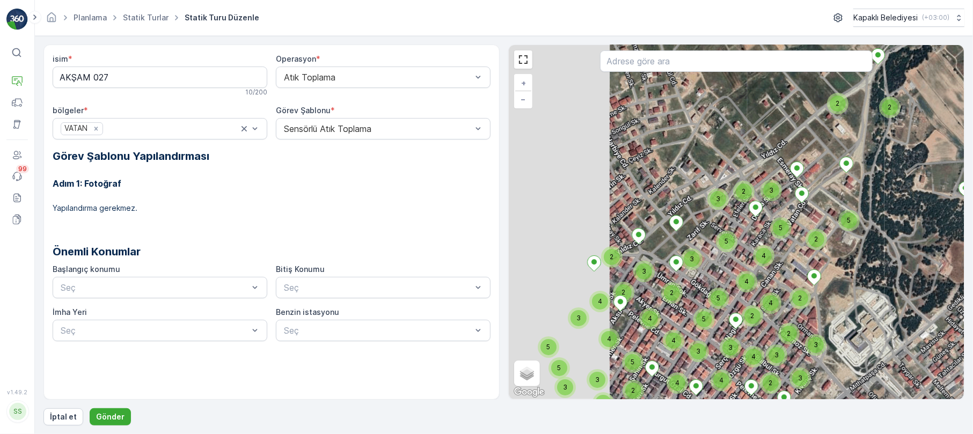
drag, startPoint x: 638, startPoint y: 247, endPoint x: 762, endPoint y: 273, distance: 126.7
click at [762, 273] on div "2 2 2 3 4 4 4 4 4 3 5 2 2 5 3 3 3 3 2 2 2 5 2 3 4 5 5 4 3 5 2 3 4 5 5 3 4 2 4 3…" at bounding box center [736, 222] width 455 height 354
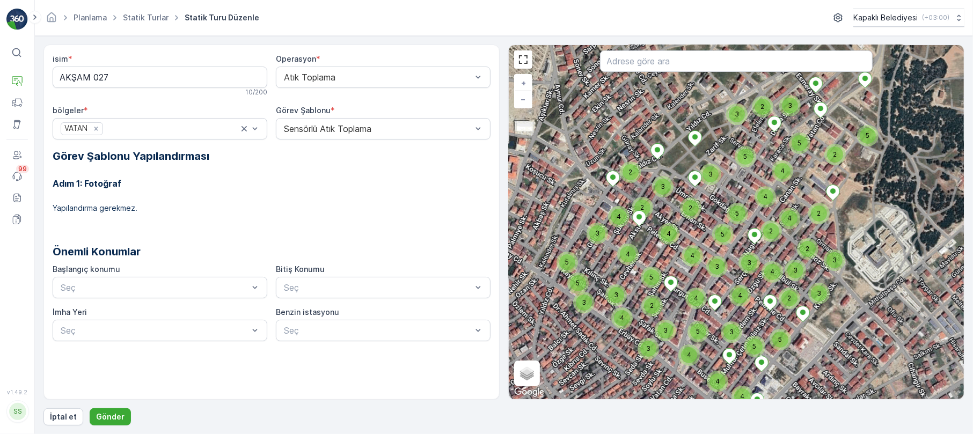
drag, startPoint x: 736, startPoint y: 284, endPoint x: 729, endPoint y: 226, distance: 57.9
click at [729, 226] on div "5" at bounding box center [722, 234] width 21 height 21
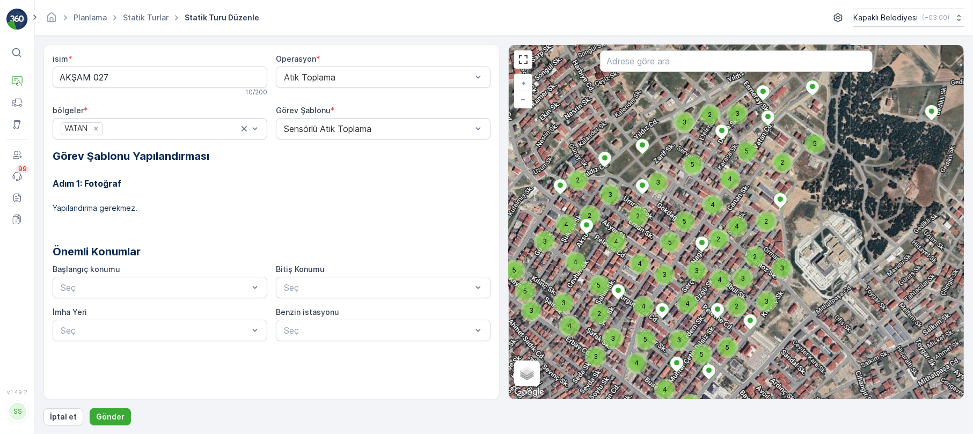
drag, startPoint x: 752, startPoint y: 221, endPoint x: 705, endPoint y: 229, distance: 47.8
click at [705, 229] on div "2 2 2 3 4 4 4 4 4 3 5 2 2 5 3 3 3 3 2 2 2 5 2 3 4 5 5 4 3 5 2 3 4 5 5 3 4 2 4 3…" at bounding box center [736, 222] width 455 height 354
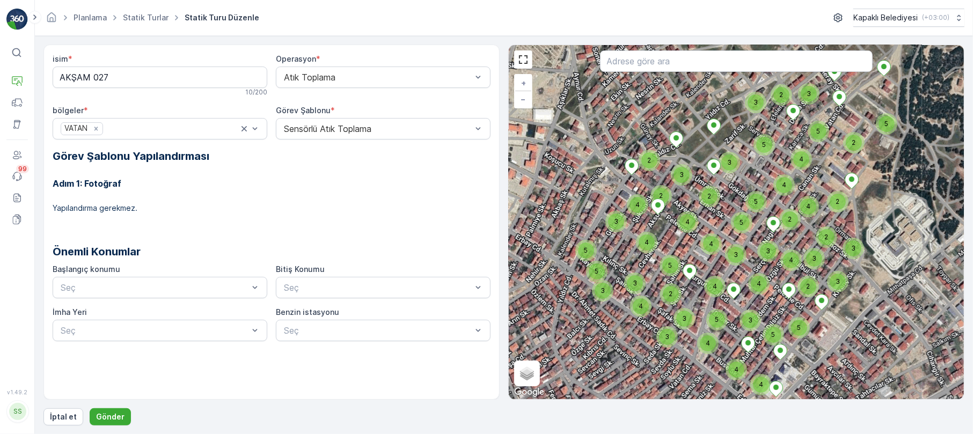
drag, startPoint x: 673, startPoint y: 217, endPoint x: 716, endPoint y: 202, distance: 45.5
click at [716, 202] on div "2" at bounding box center [709, 196] width 21 height 21
click at [49, 415] on button "İptal et" at bounding box center [63, 416] width 40 height 17
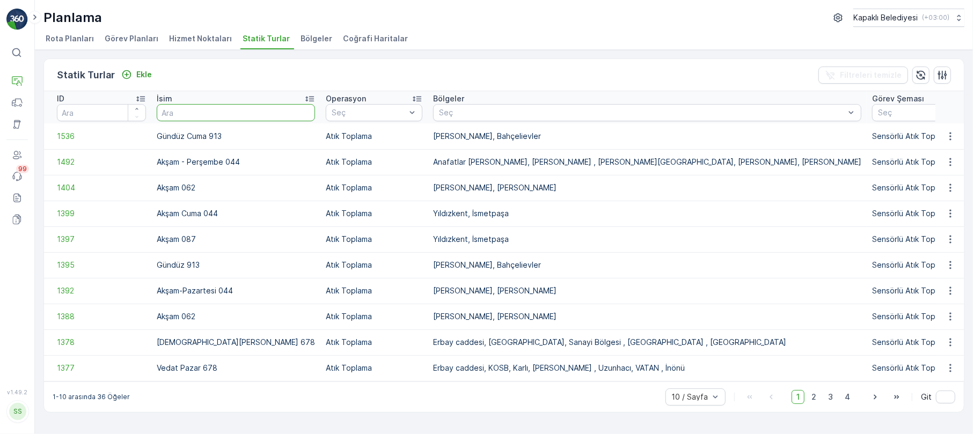
click at [197, 116] on input "text" at bounding box center [236, 112] width 158 height 17
type input "868"
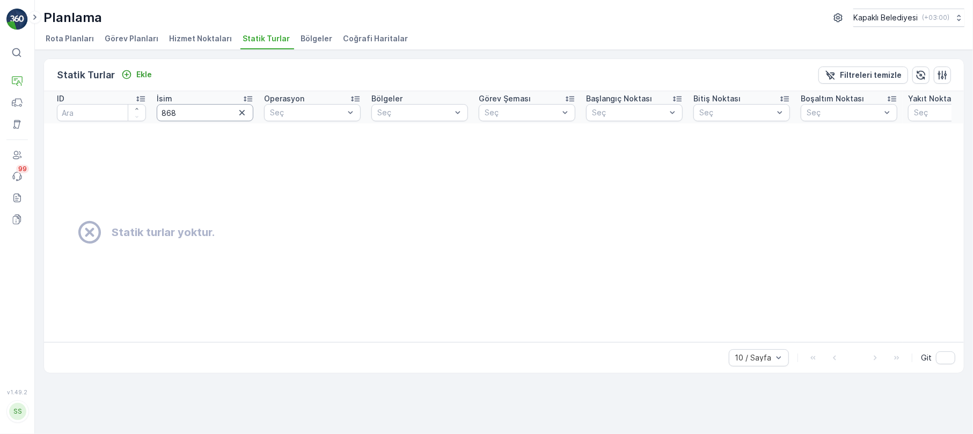
click at [196, 115] on input "868" at bounding box center [205, 112] width 97 height 17
type input "8"
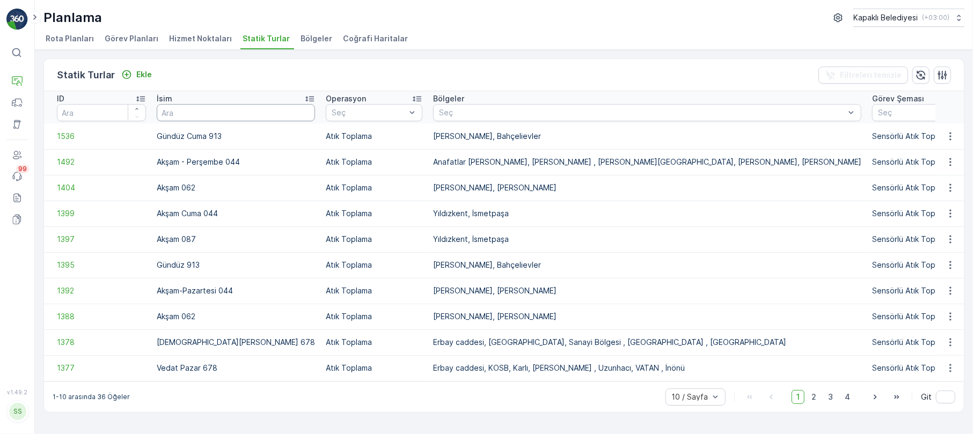
click at [166, 110] on input "text" at bounding box center [236, 112] width 158 height 17
type input "678"
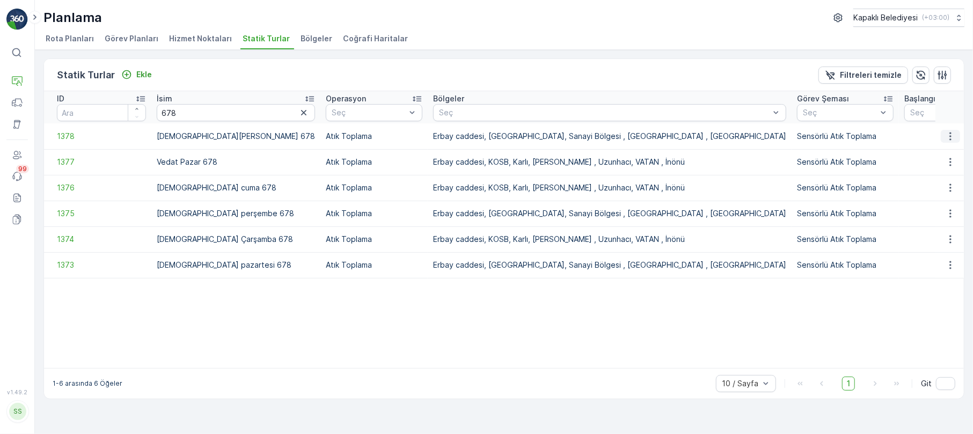
click at [953, 131] on icon "button" at bounding box center [950, 136] width 11 height 11
click at [929, 166] on span "Statik Turu Düzenle" at bounding box center [918, 167] width 71 height 11
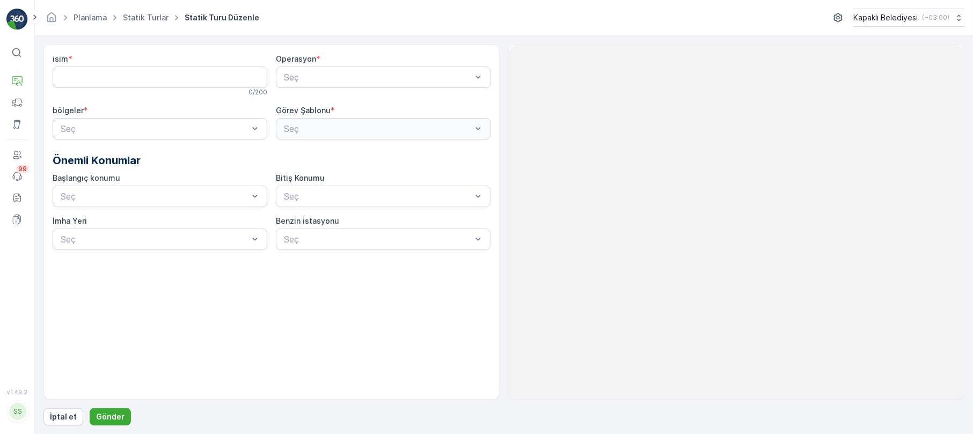
type input "Vedat Salı 678"
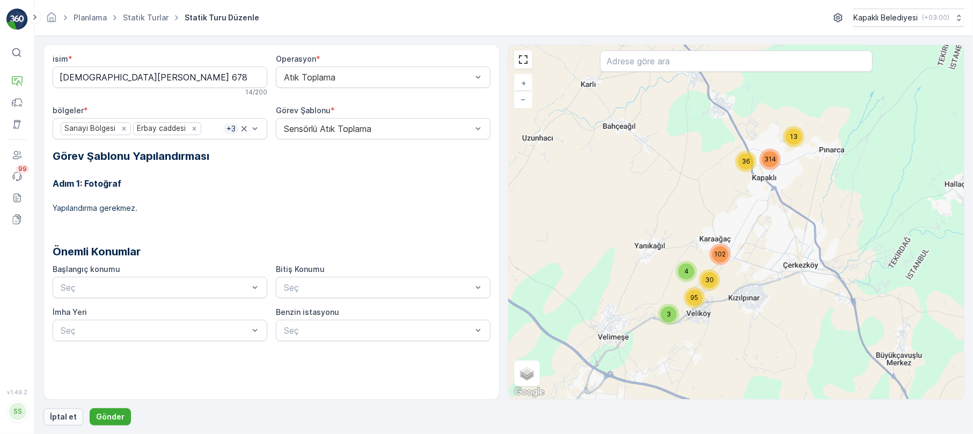
click at [67, 415] on p "İptal et" at bounding box center [63, 417] width 27 height 11
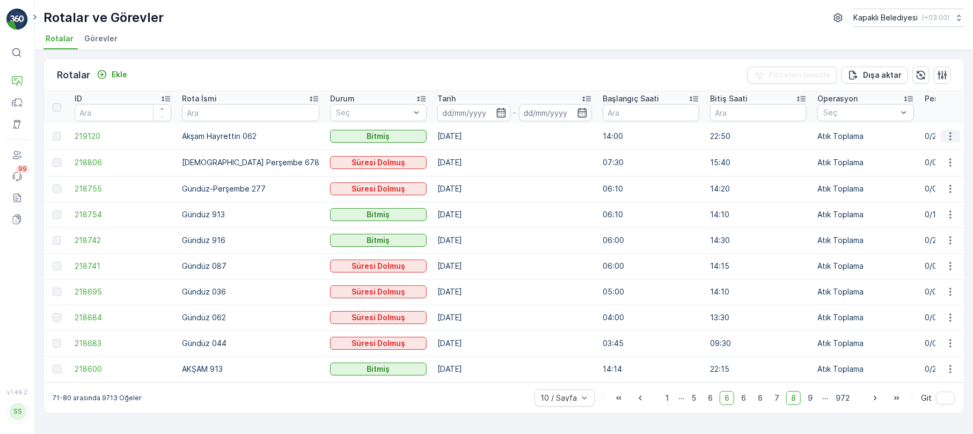
click at [949, 135] on icon "button" at bounding box center [950, 136] width 11 height 11
click at [938, 165] on span "Rota Takibini Görüntüle" at bounding box center [925, 167] width 84 height 11
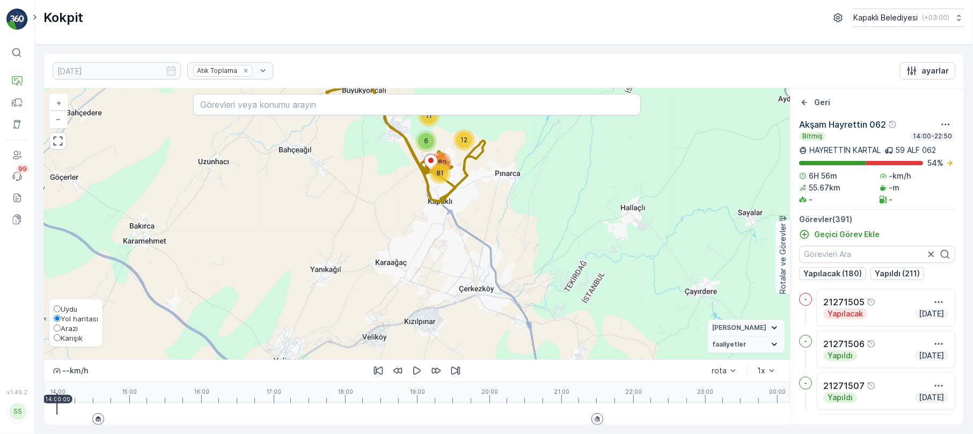
click at [56, 335] on input "Karışık" at bounding box center [57, 337] width 7 height 7
radio input "true"
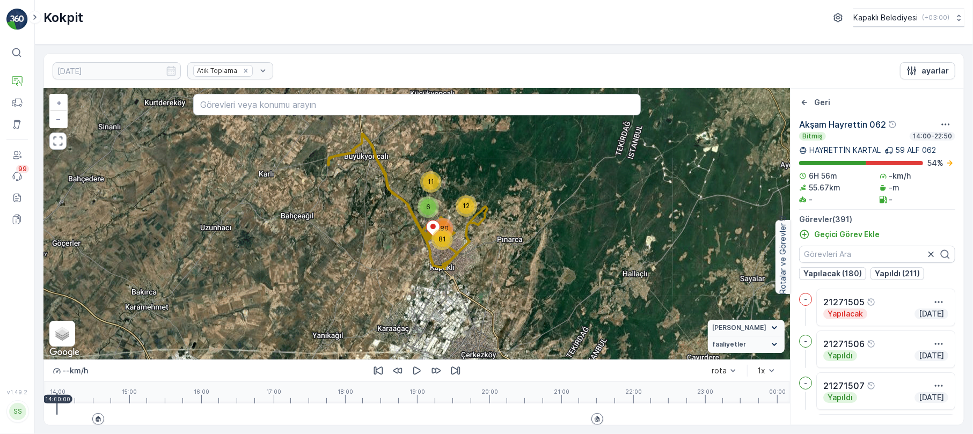
drag, startPoint x: 378, startPoint y: 207, endPoint x: 376, endPoint y: 286, distance: 78.9
click at [376, 285] on div "11 6 81 12 280 + − Uydu Yol haritası Arazi Karışık Leaflet Klavye kısayolları H…" at bounding box center [417, 224] width 746 height 271
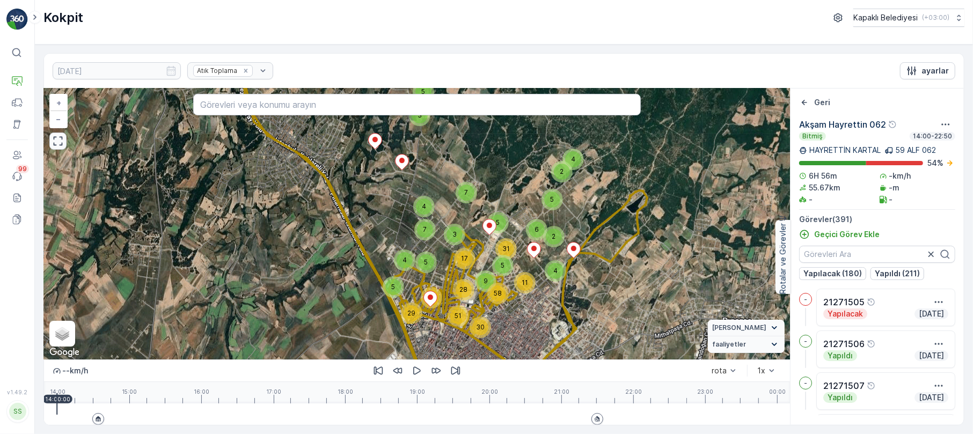
click at [61, 145] on icon "button" at bounding box center [58, 141] width 11 height 11
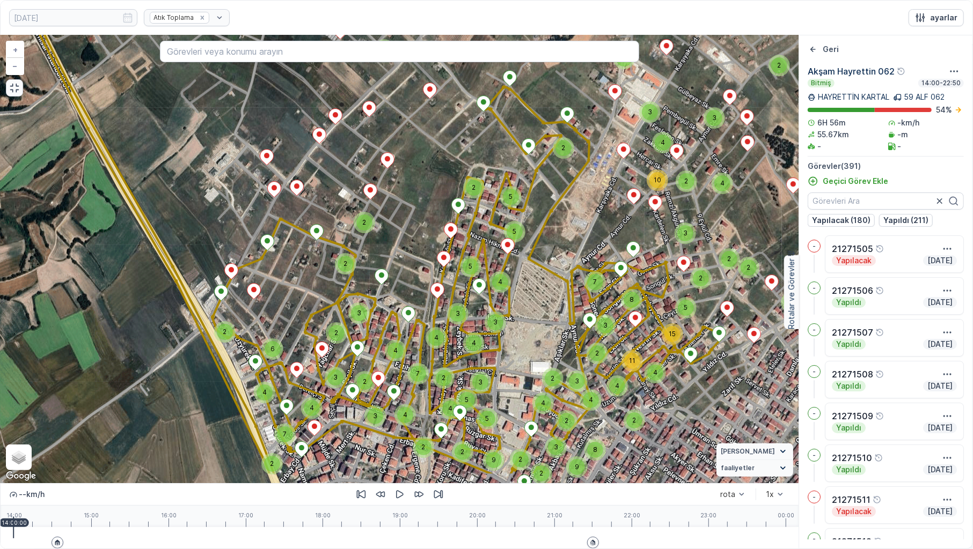
drag, startPoint x: 440, startPoint y: 350, endPoint x: 512, endPoint y: 296, distance: 89.3
click at [512, 296] on div "2 2 2 2 2 2 2 2 2 2 2 2 2 2 2 6 2 4 3 2 2 4 2 4 7 4 3 4 3 2 7 3 2 2 2 2 4 3 4 1…" at bounding box center [400, 259] width 798 height 448
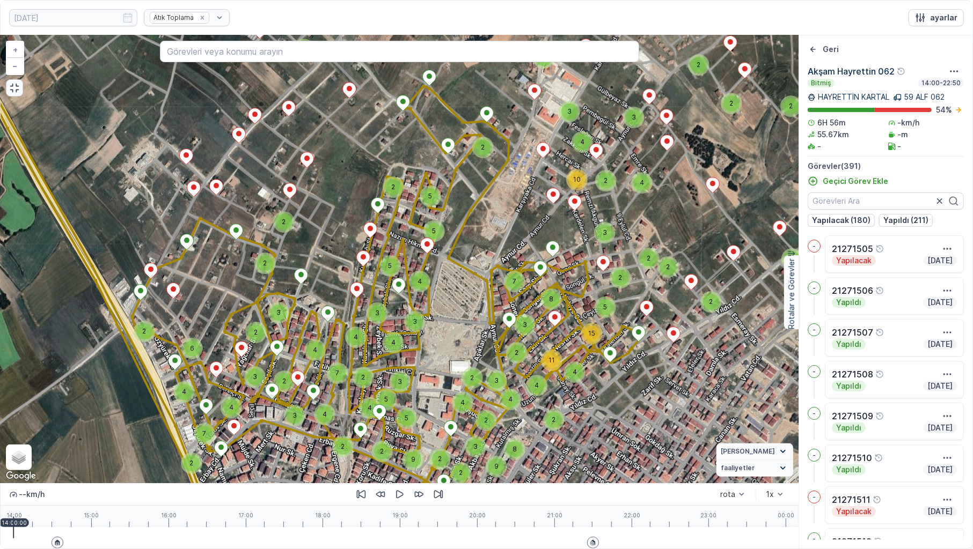
drag, startPoint x: 598, startPoint y: 334, endPoint x: 491, endPoint y: 335, distance: 106.2
click at [514, 335] on div "3" at bounding box center [524, 324] width 21 height 21
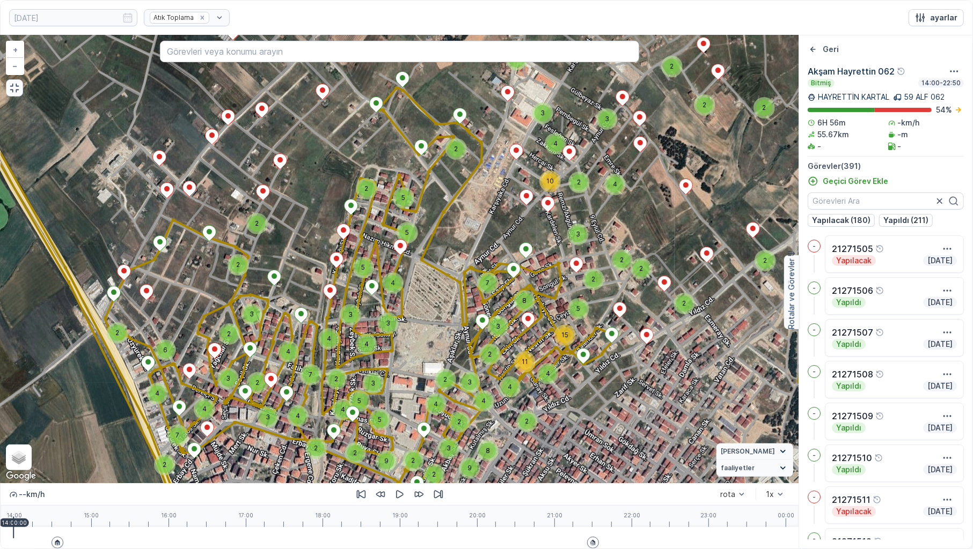
click at [19, 99] on div "2 2 2 2 2 2 2 2 2 2 2 2 2 2 2 6 2 4 3 2 2 4 2 4 7 4 3 4 3 2 7 3 2 2 2 2 4 3 4 1…" at bounding box center [400, 259] width 798 height 448
click at [16, 89] on icon "button" at bounding box center [14, 88] width 11 height 11
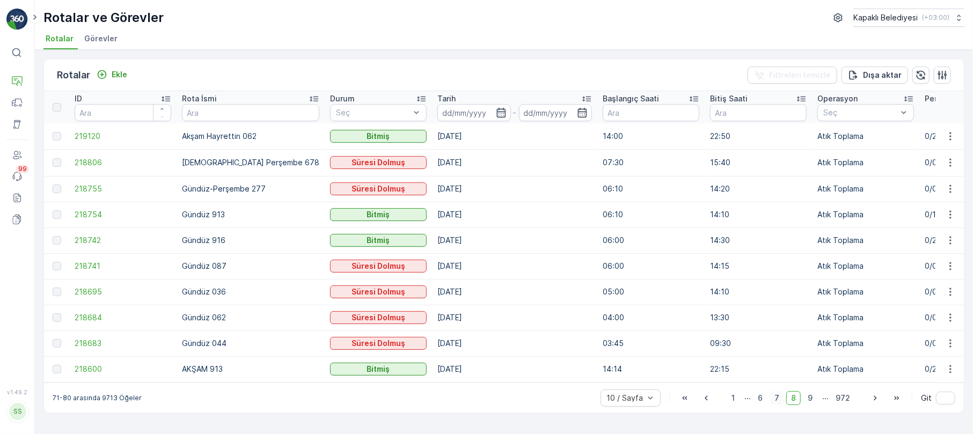
click at [777, 400] on span "7" at bounding box center [776, 398] width 14 height 14
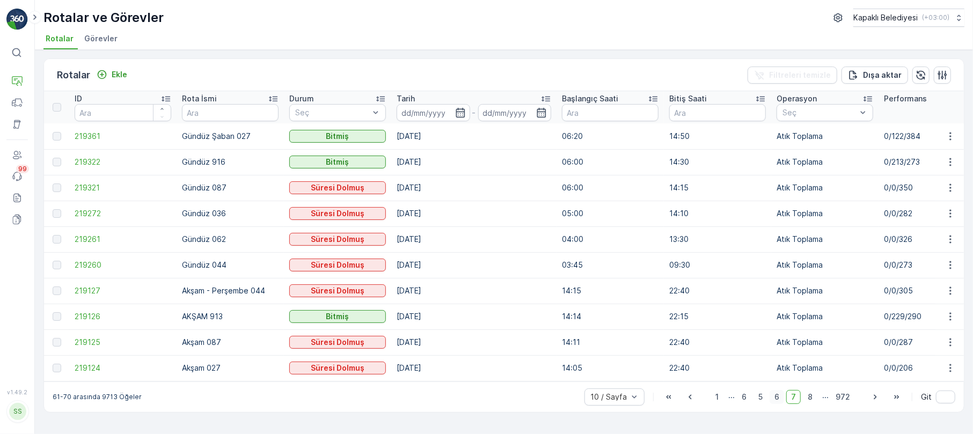
click at [779, 401] on span "6" at bounding box center [776, 397] width 14 height 14
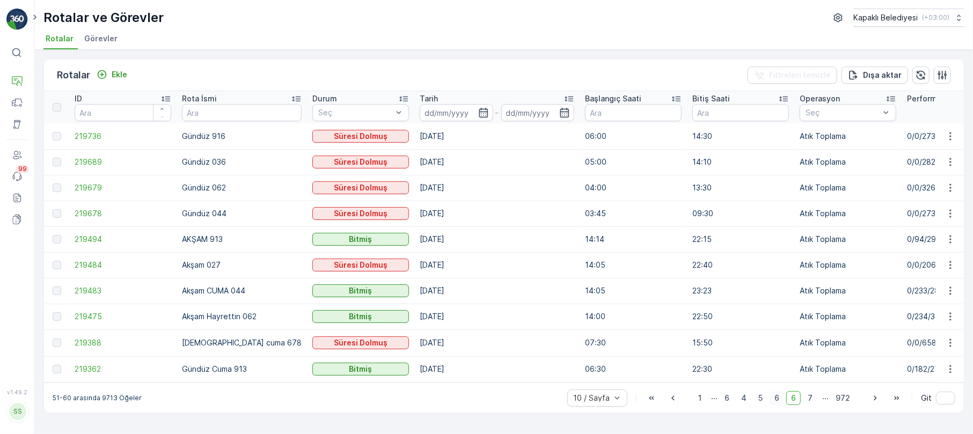
click at [779, 400] on span "6" at bounding box center [776, 398] width 14 height 14
click at [777, 402] on span "6" at bounding box center [776, 398] width 14 height 14
click at [776, 400] on span "6" at bounding box center [776, 398] width 14 height 14
click at [810, 400] on span "7" at bounding box center [810, 398] width 14 height 14
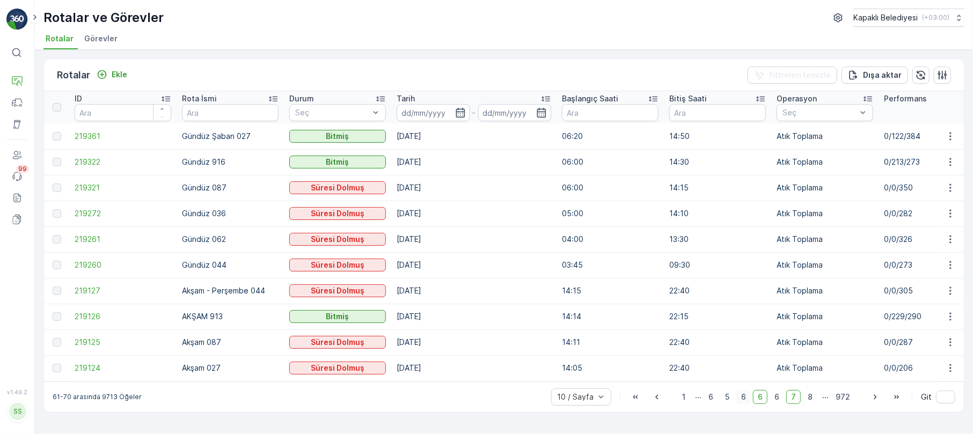
click at [746, 400] on span "6" at bounding box center [743, 397] width 14 height 14
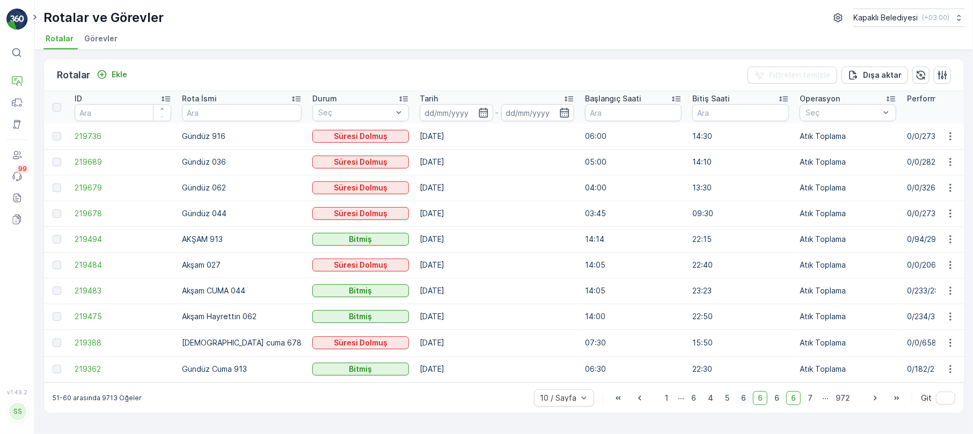
click at [744, 402] on span "6" at bounding box center [743, 398] width 14 height 14
click at [740, 400] on span "6" at bounding box center [743, 398] width 14 height 14
click at [726, 401] on span "5" at bounding box center [727, 398] width 14 height 14
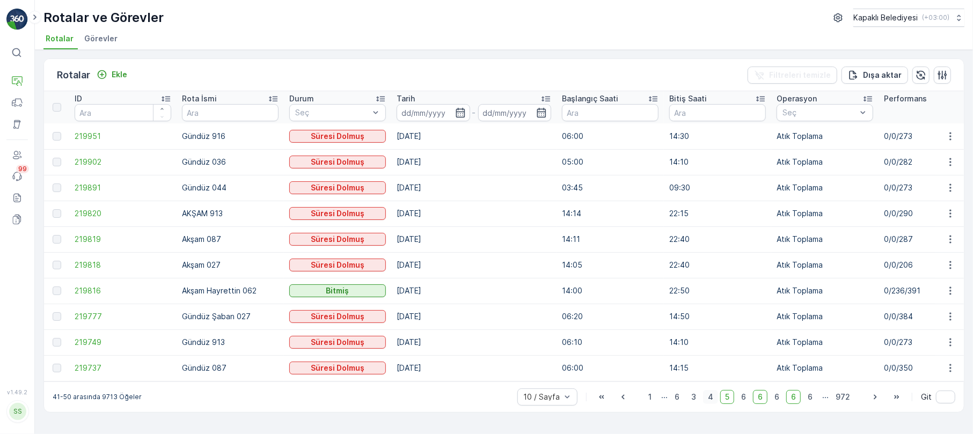
click at [709, 401] on span "4" at bounding box center [710, 397] width 15 height 14
click at [694, 402] on span "3" at bounding box center [693, 397] width 14 height 14
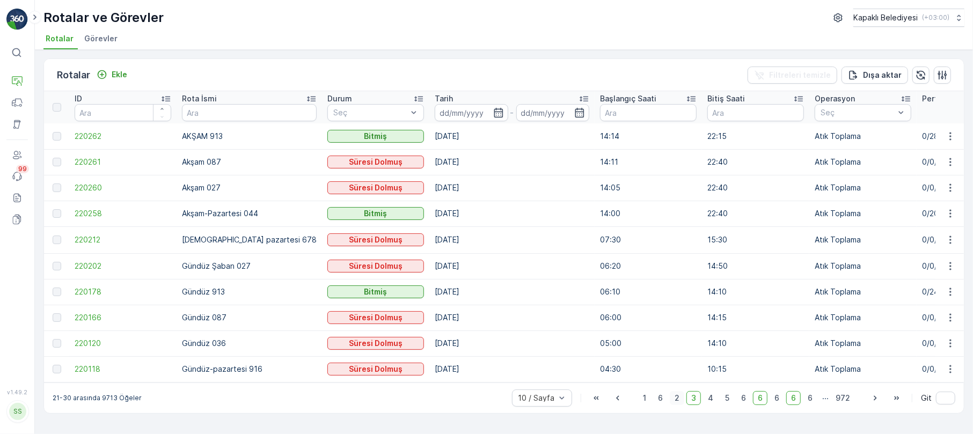
click at [679, 400] on span "2" at bounding box center [677, 398] width 14 height 14
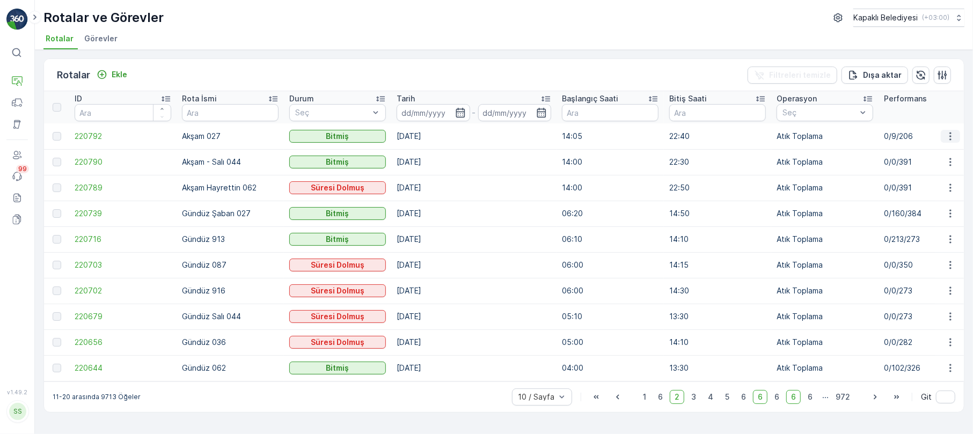
click at [949, 134] on icon "button" at bounding box center [950, 136] width 11 height 11
click at [937, 164] on span "Rota Takibini Görüntüle" at bounding box center [925, 167] width 84 height 11
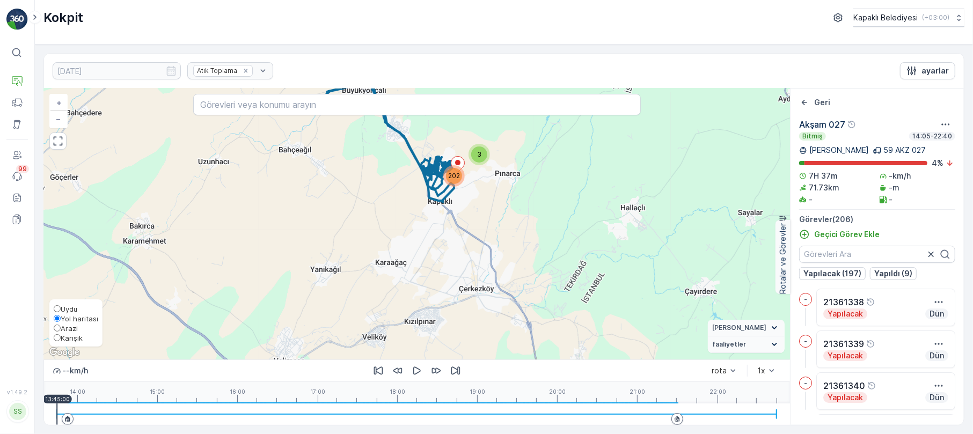
click at [57, 339] on input "Karışık" at bounding box center [57, 337] width 7 height 7
radio input "true"
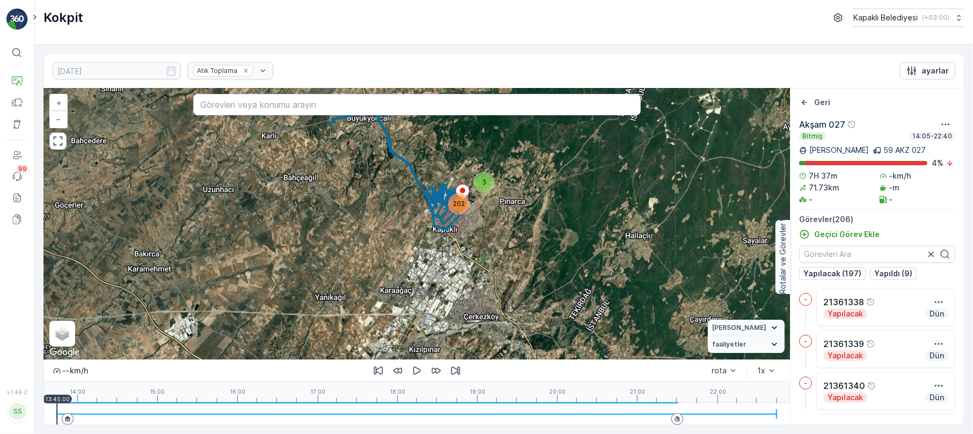
drag, startPoint x: 402, startPoint y: 248, endPoint x: 402, endPoint y: 278, distance: 30.0
click at [402, 278] on div "3 202 + − Uydu Yol haritası Arazi Karışık Leaflet Klavye kısayolları Harita Ver…" at bounding box center [417, 224] width 746 height 271
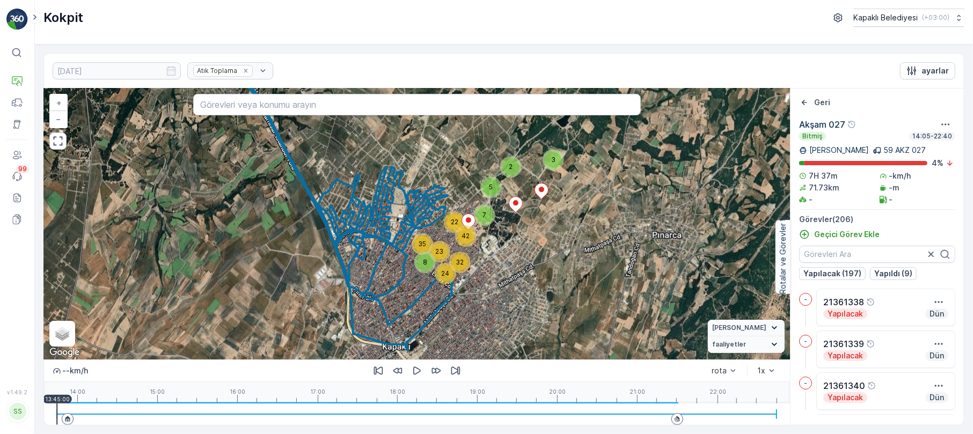
drag, startPoint x: 359, startPoint y: 202, endPoint x: 364, endPoint y: 207, distance: 6.8
click at [364, 207] on icon at bounding box center [196, 80] width 512 height 539
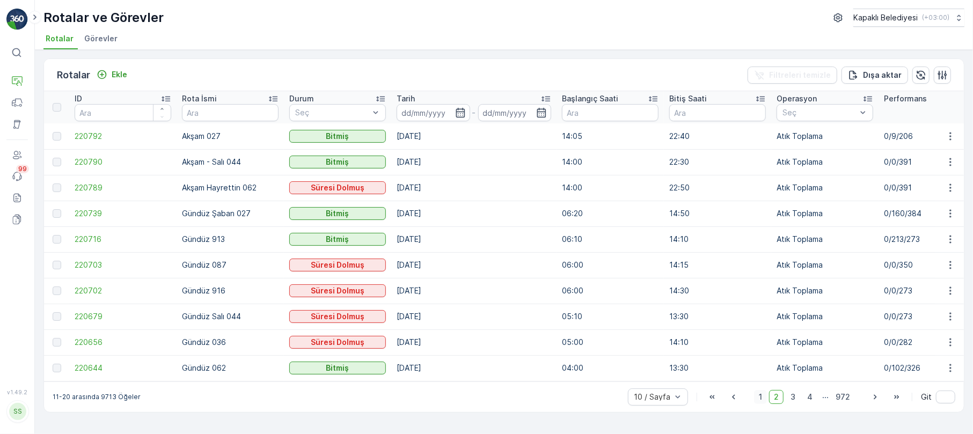
click at [763, 400] on span "1" at bounding box center [760, 397] width 13 height 14
